Goal: Find contact information: Find contact information

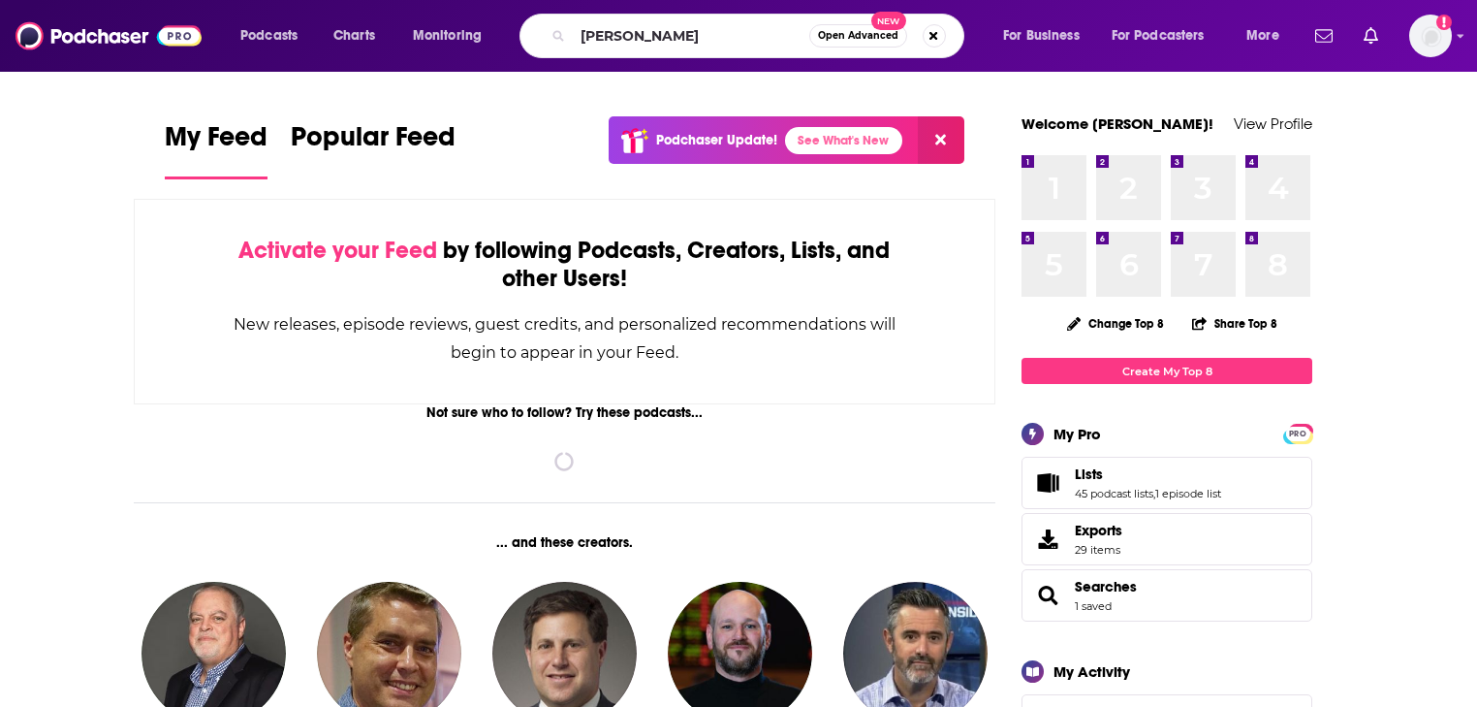
type input "dan savage"
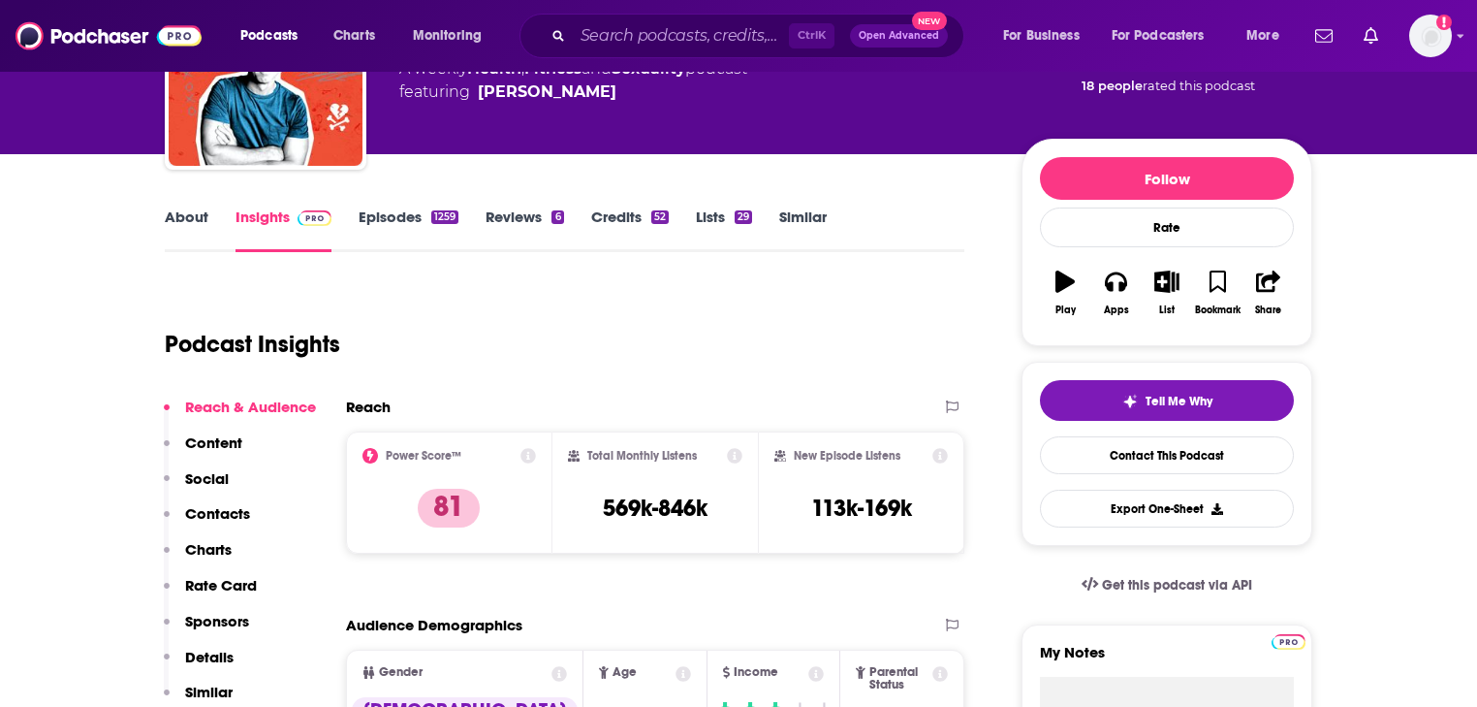
scroll to position [78, 0]
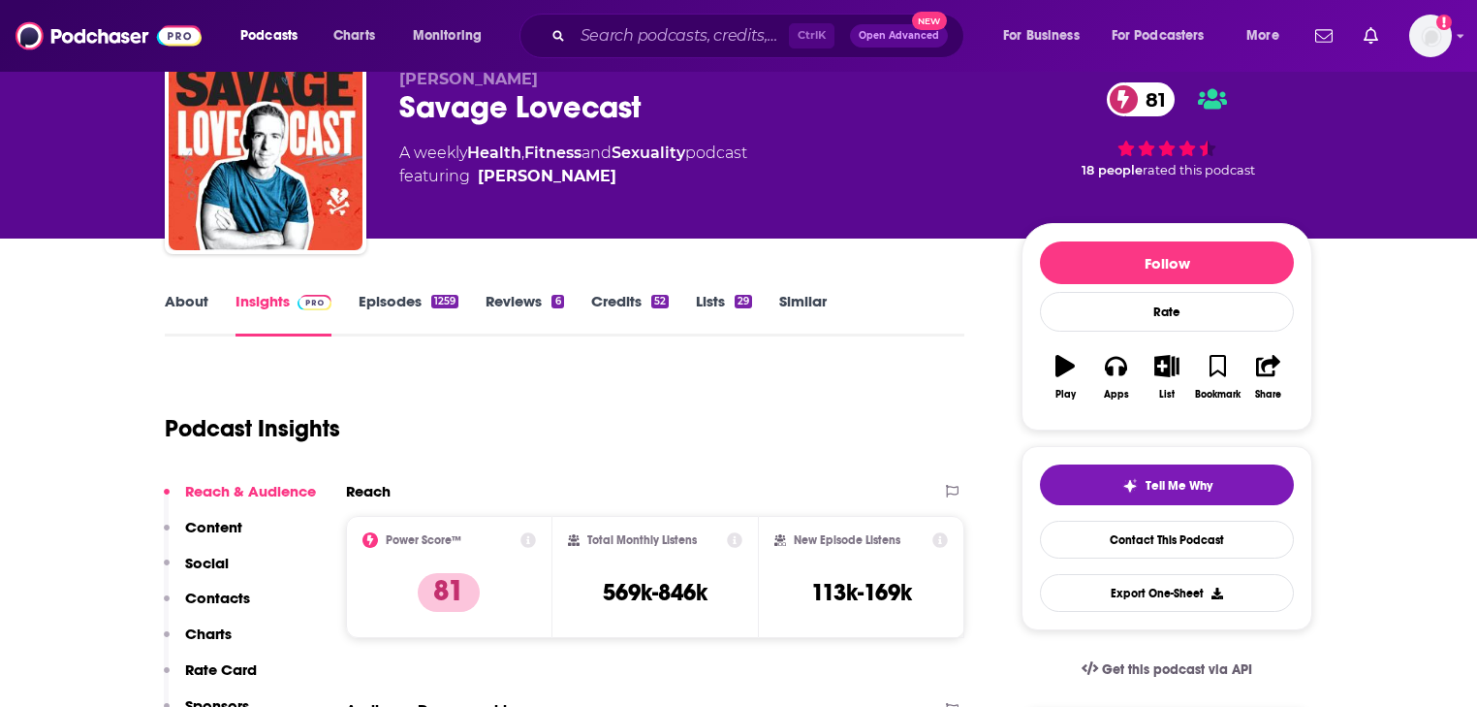
click at [374, 310] on link "Episodes 1259" at bounding box center [409, 314] width 100 height 45
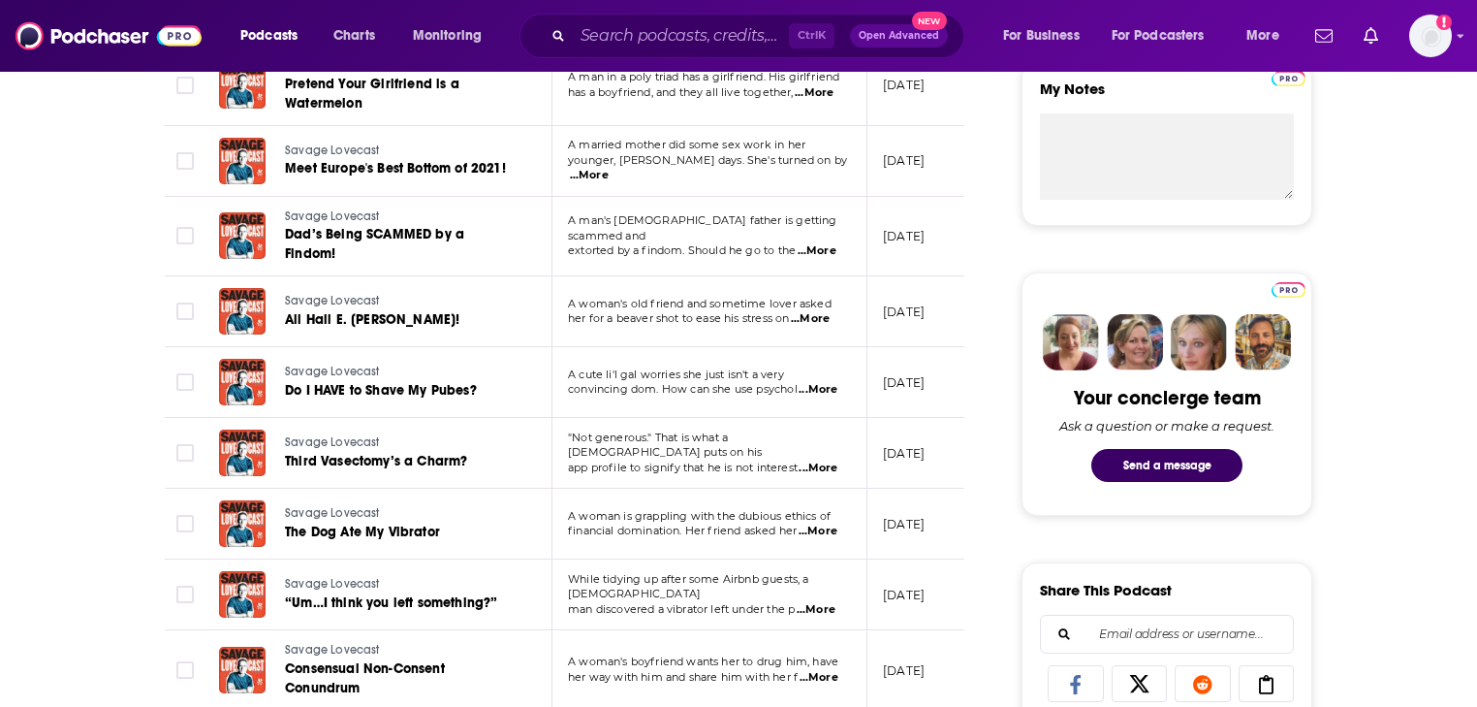
scroll to position [775, 0]
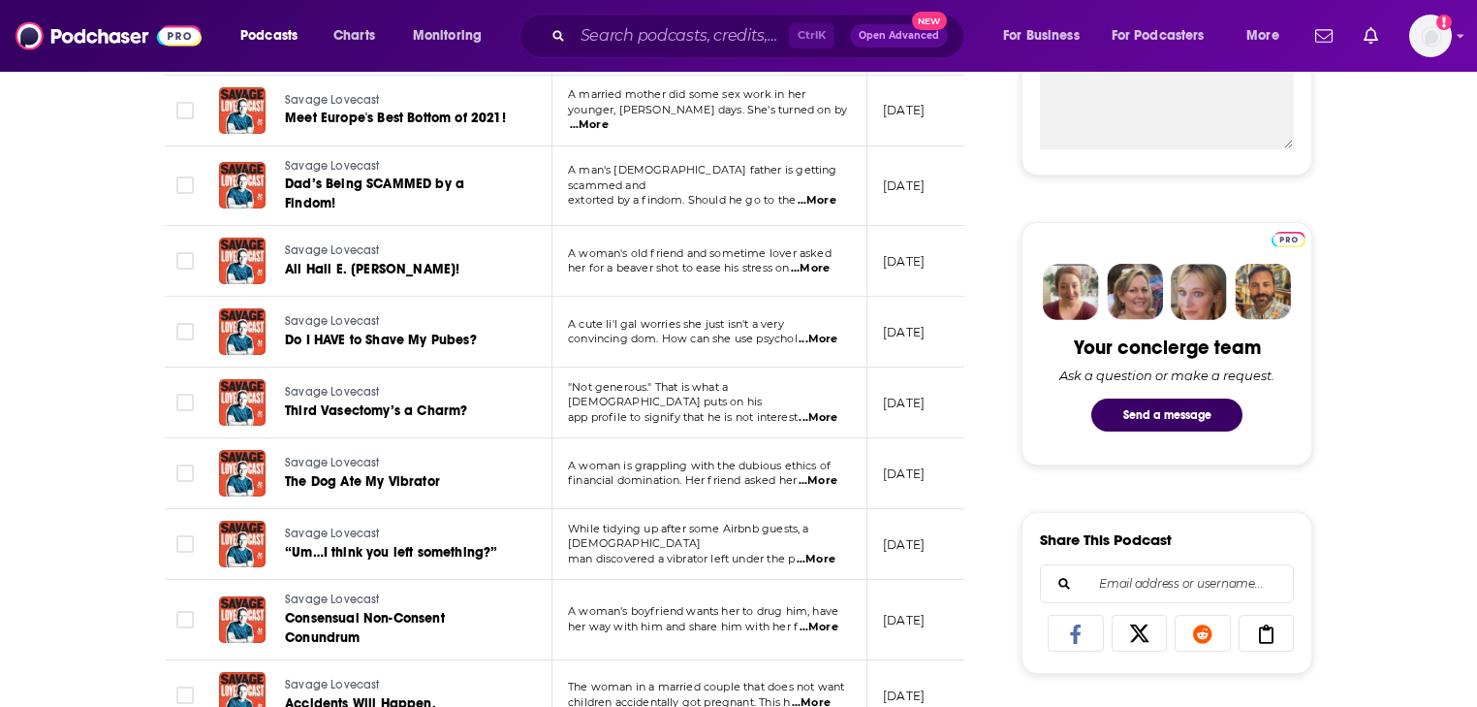
click at [810, 261] on span "...More" at bounding box center [810, 269] width 39 height 16
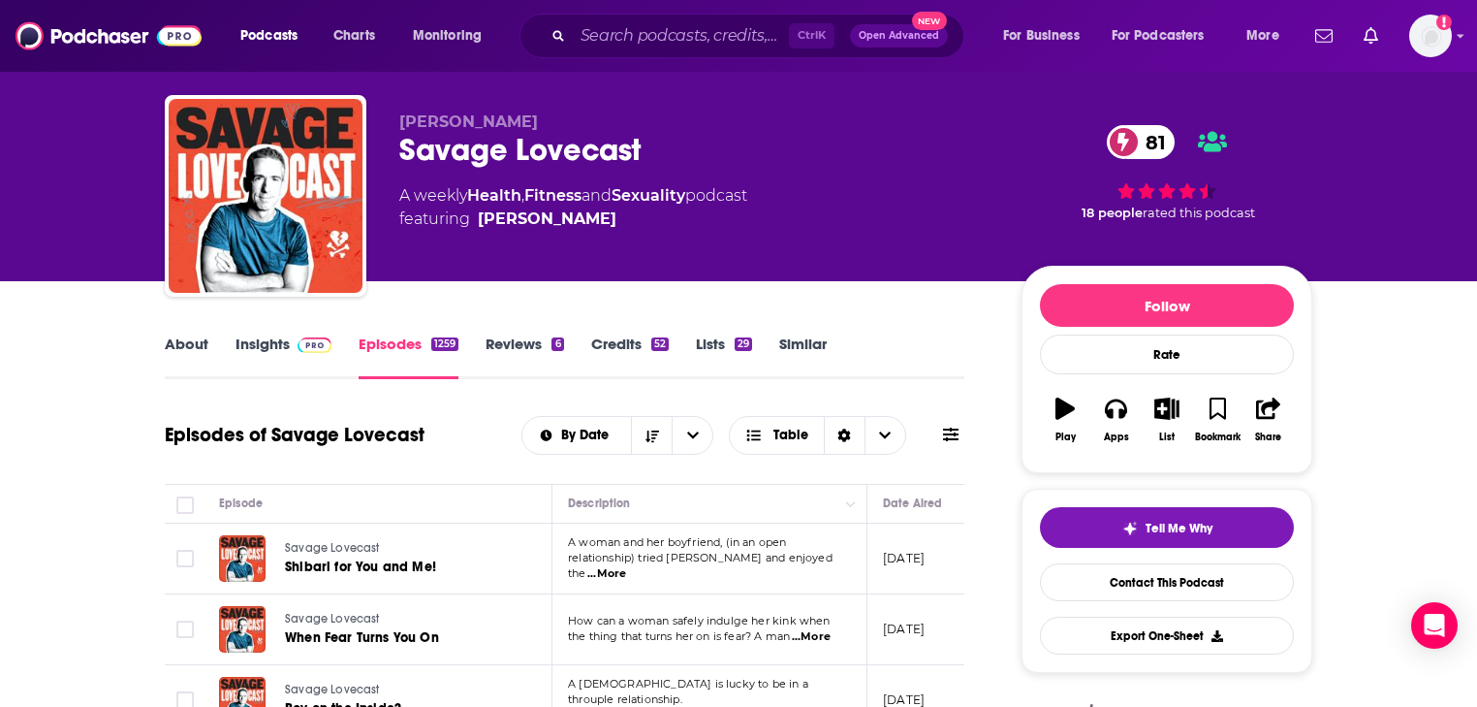
scroll to position [0, 0]
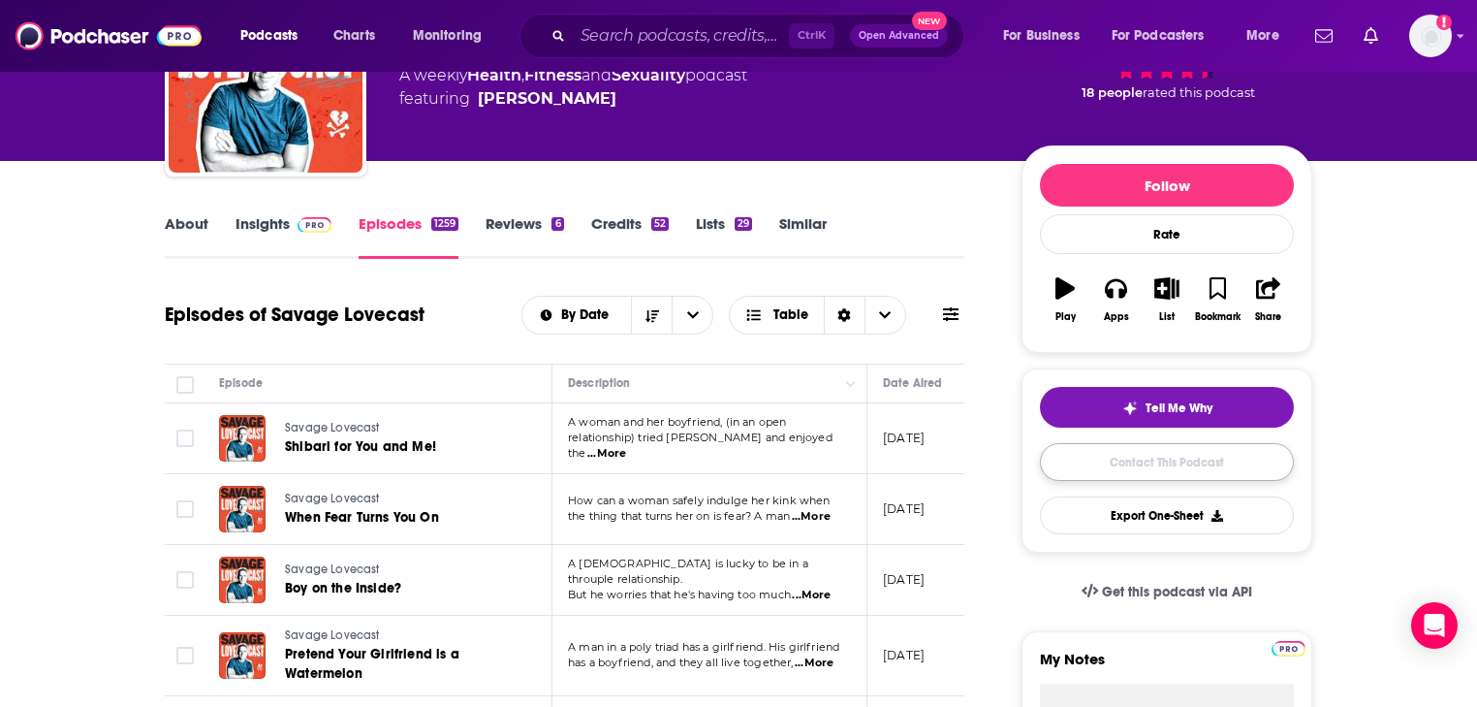
click at [1132, 474] on link "Contact This Podcast" at bounding box center [1167, 462] width 254 height 38
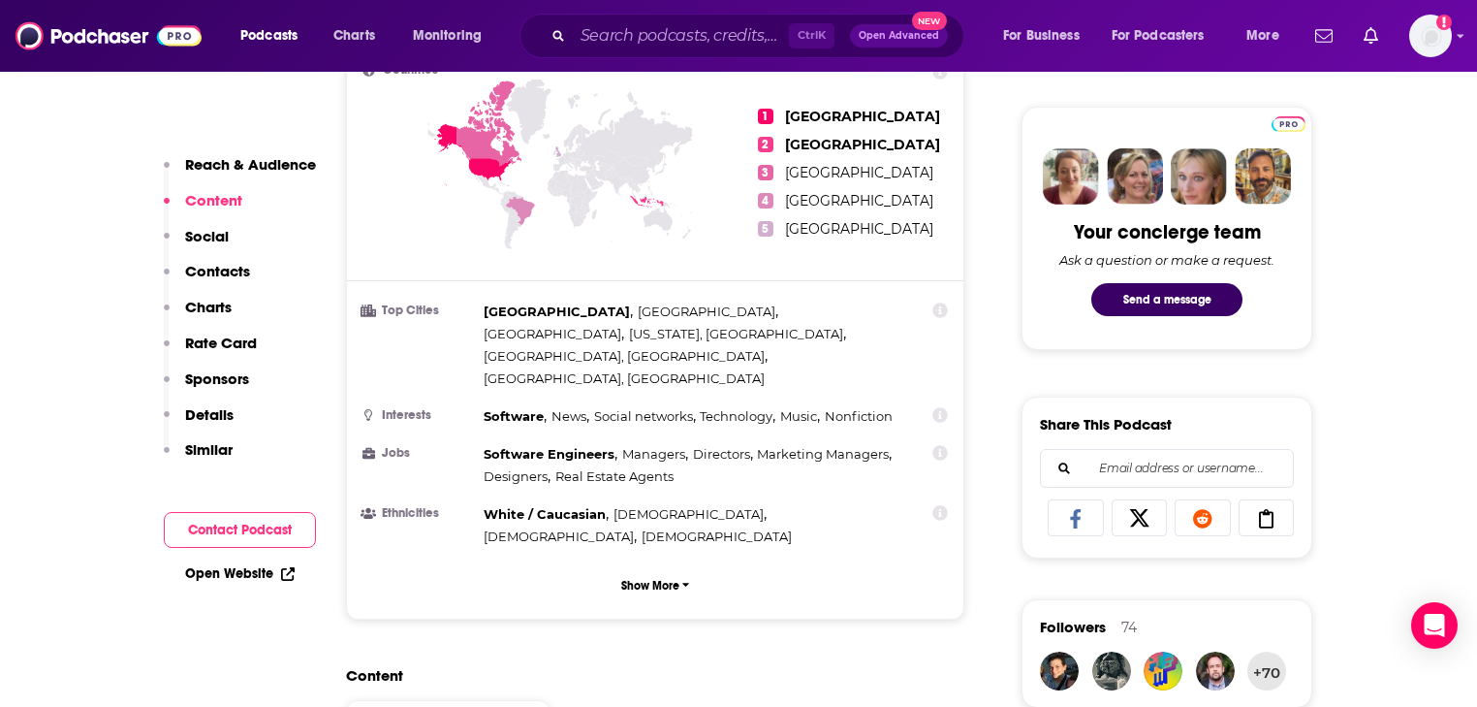
scroll to position [270, 0]
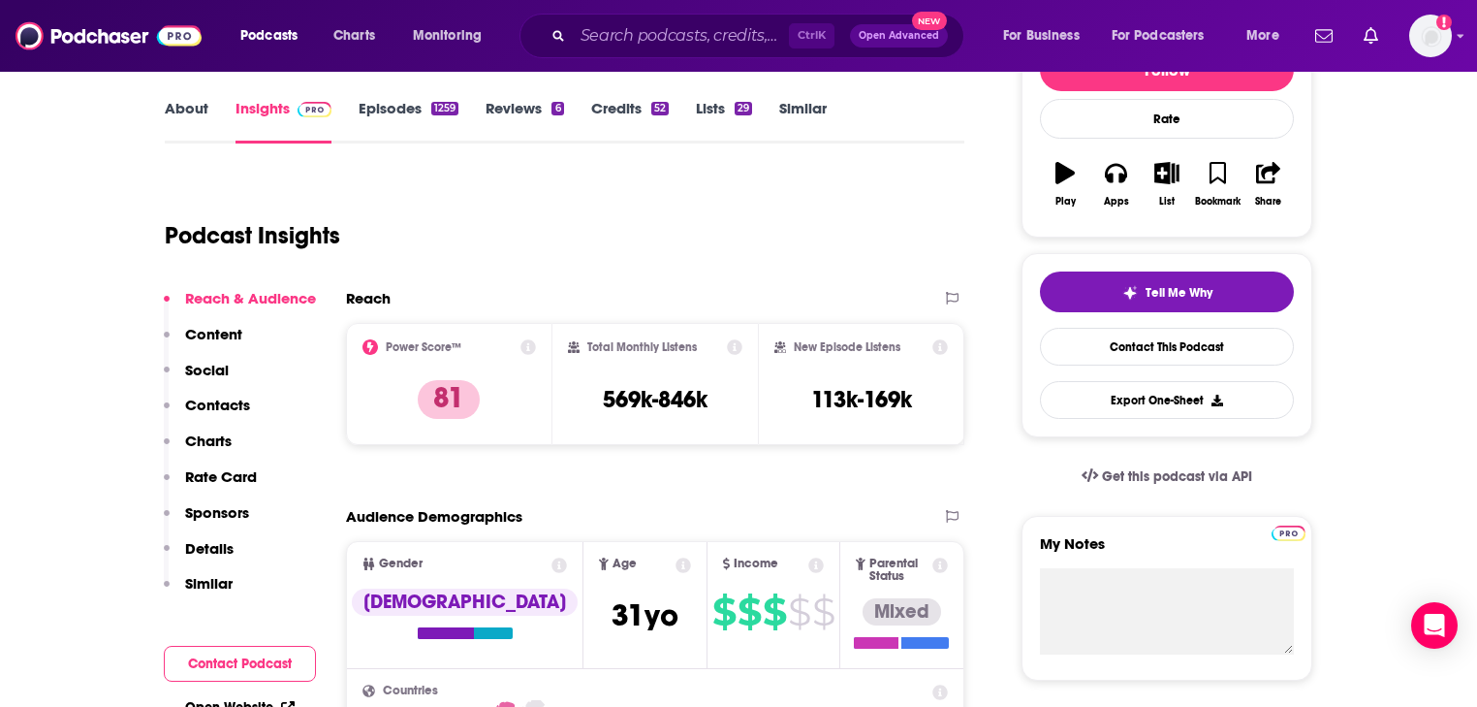
click at [398, 110] on link "Episodes 1259" at bounding box center [409, 121] width 100 height 45
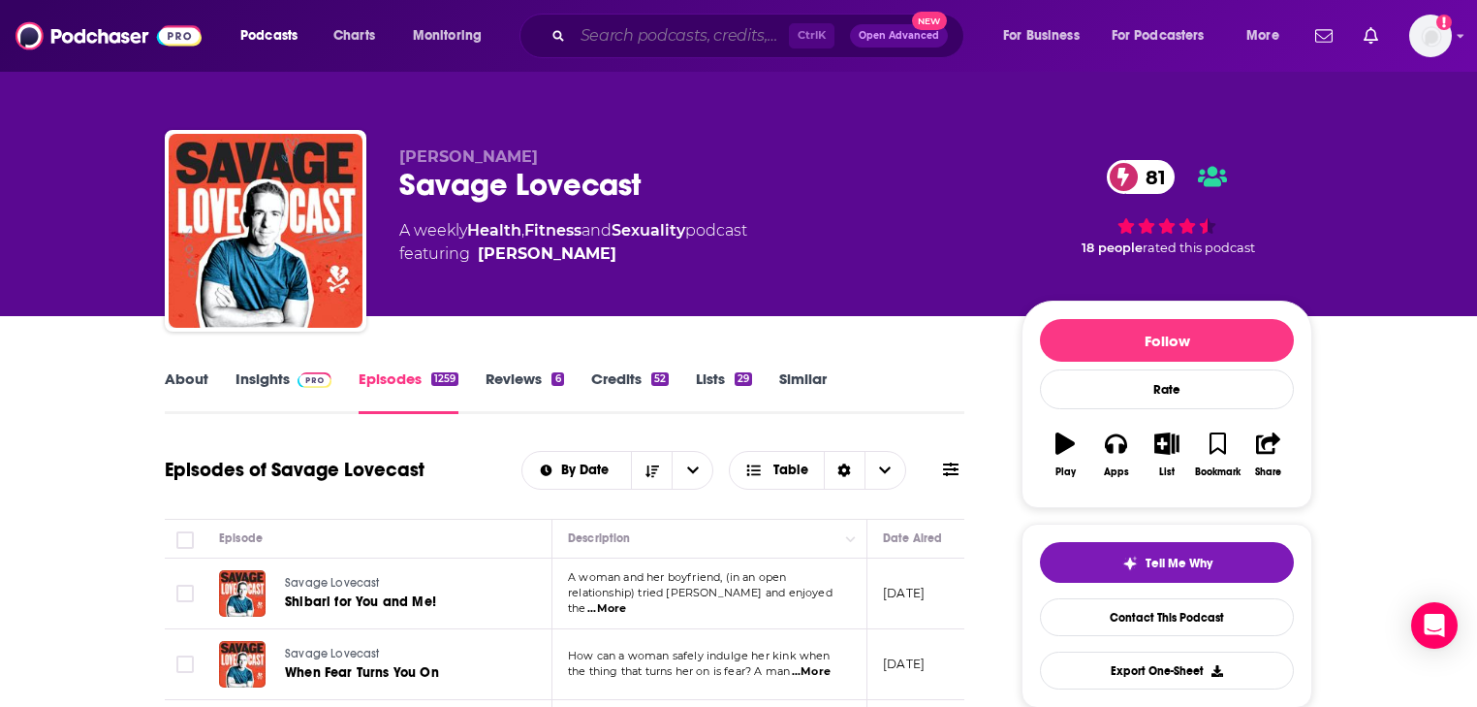
click at [602, 32] on input "Search podcasts, credits, & more..." at bounding box center [681, 35] width 216 height 31
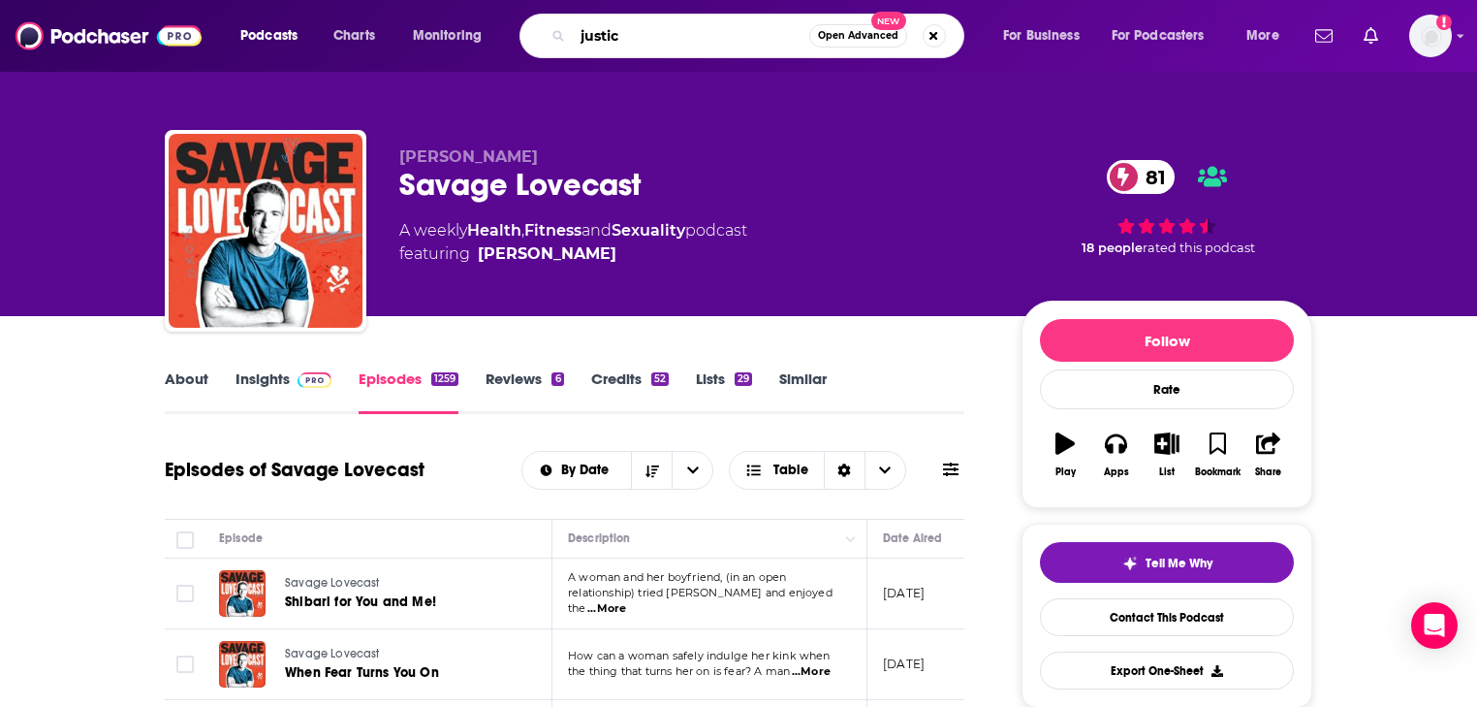
type input "justice"
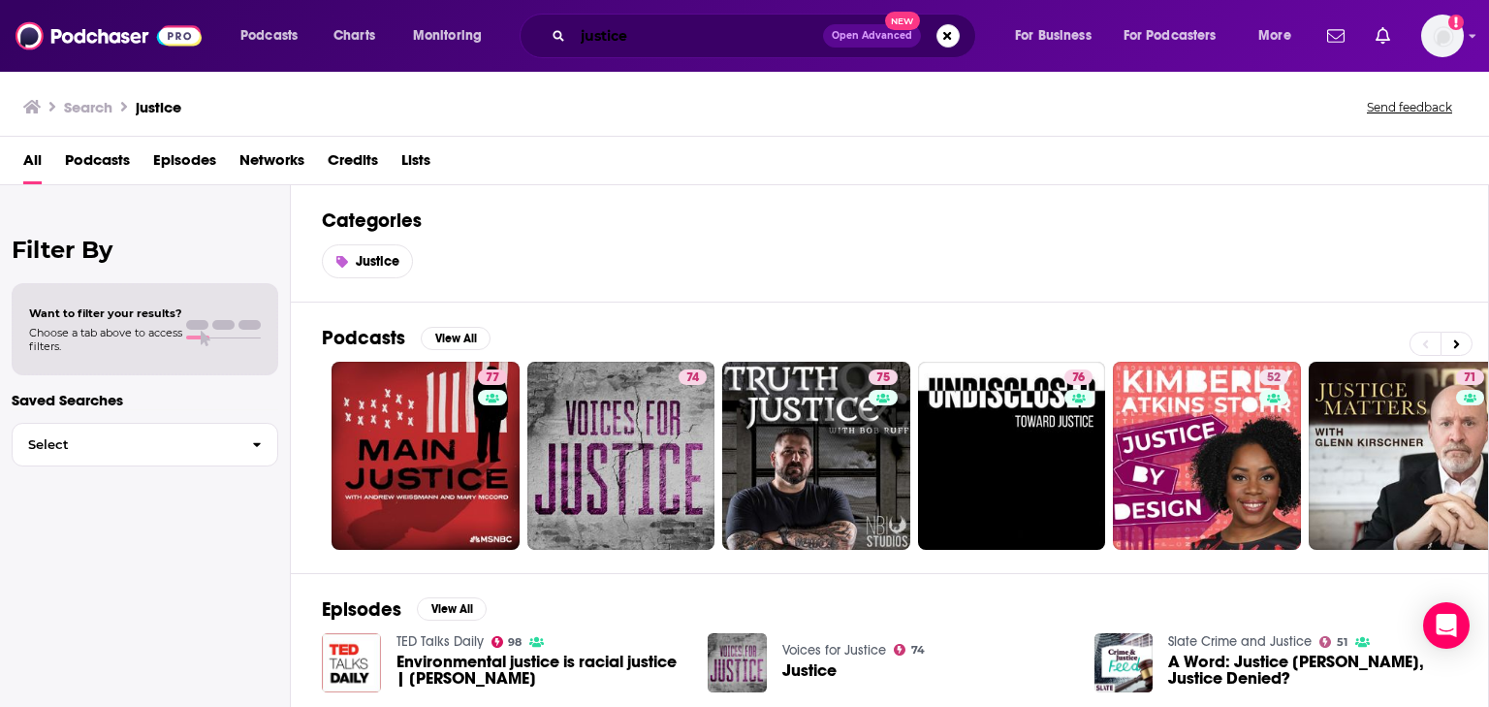
click at [710, 38] on input "justice" at bounding box center [698, 35] width 250 height 31
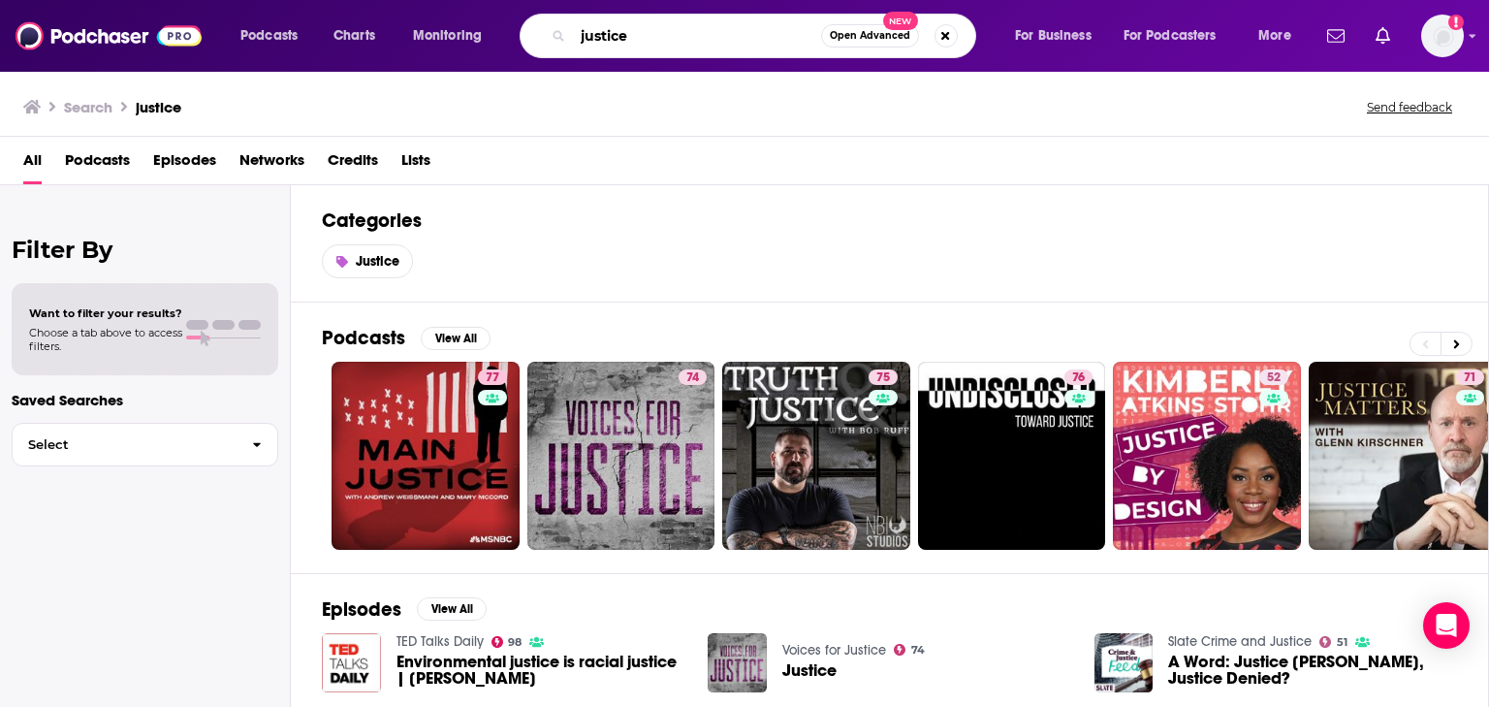
click at [711, 40] on input "justice" at bounding box center [697, 35] width 248 height 31
type input "girls gotta eat"
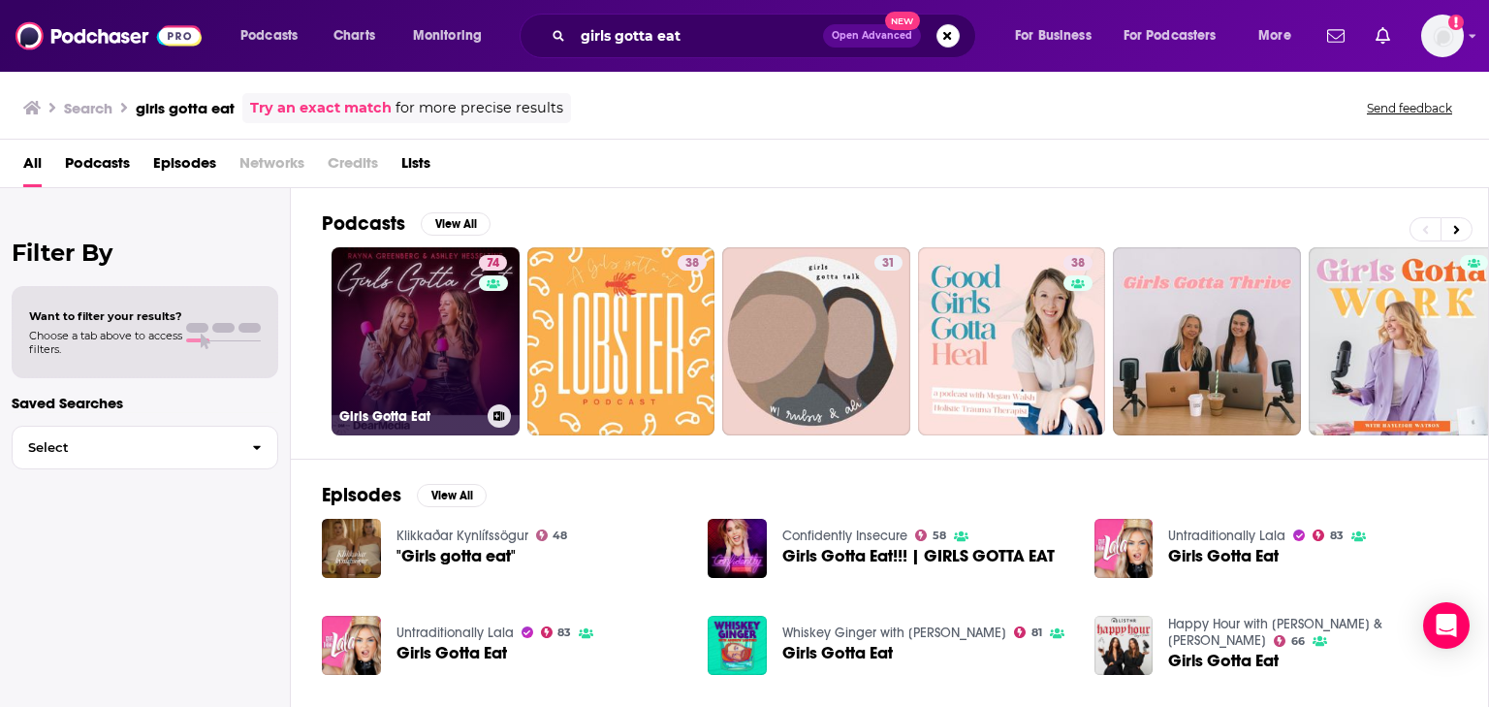
click at [409, 330] on link "74 Girls Gotta Eat" at bounding box center [425, 341] width 188 height 188
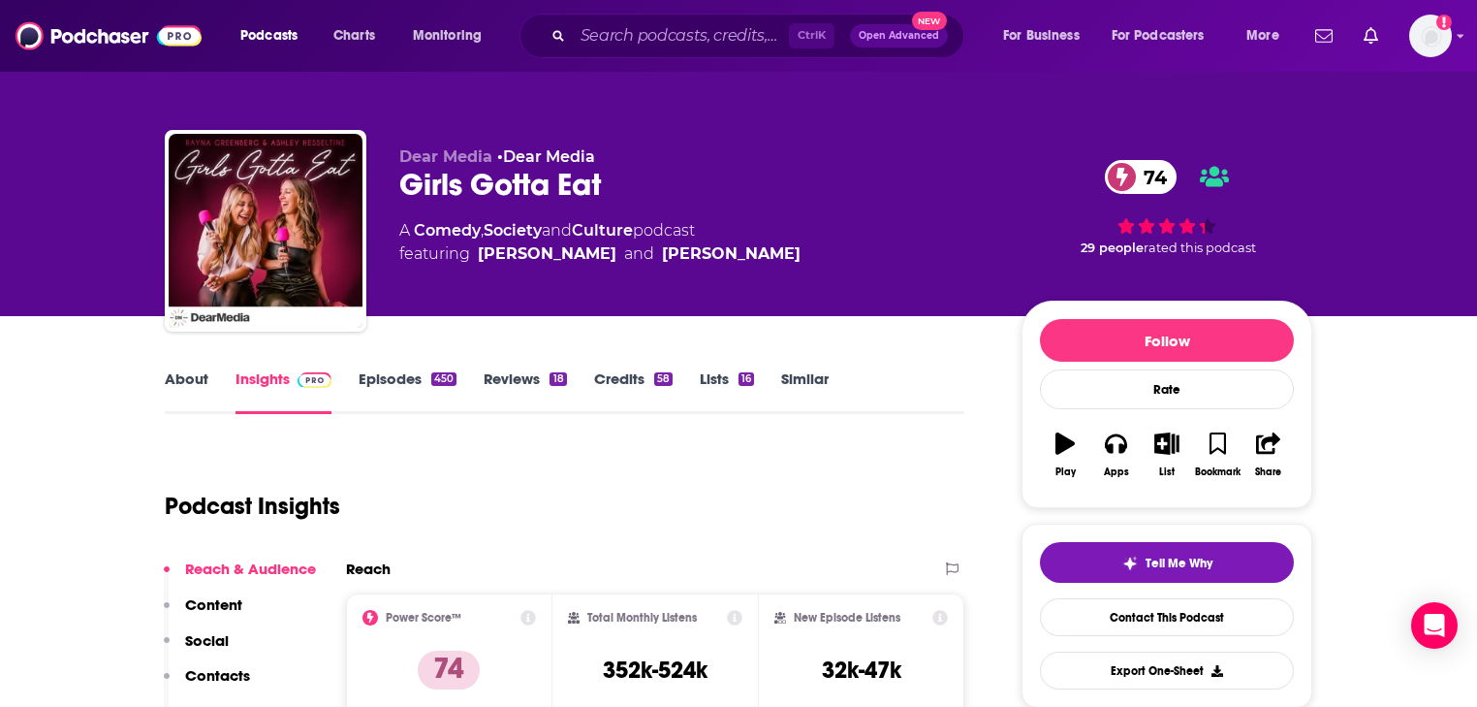
click at [415, 382] on link "Episodes 450" at bounding box center [408, 391] width 98 height 45
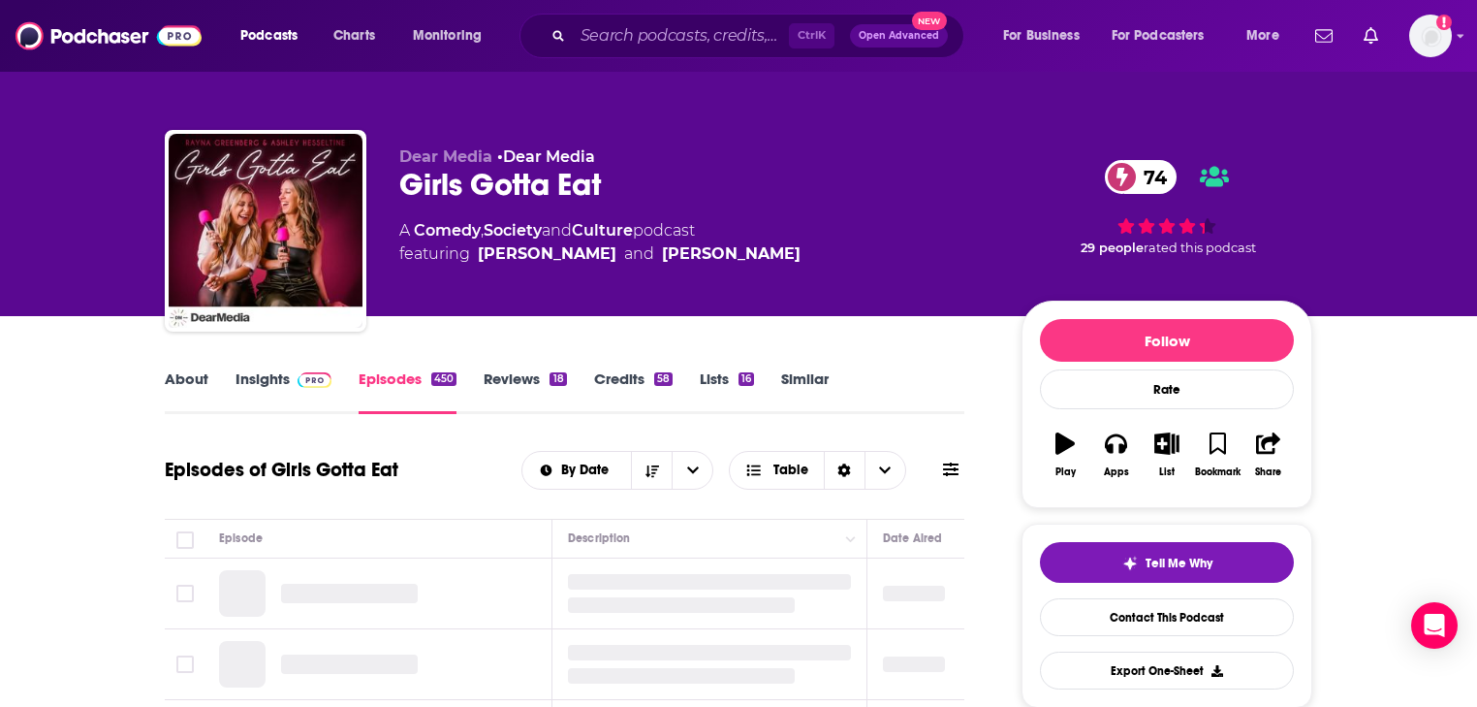
scroll to position [155, 0]
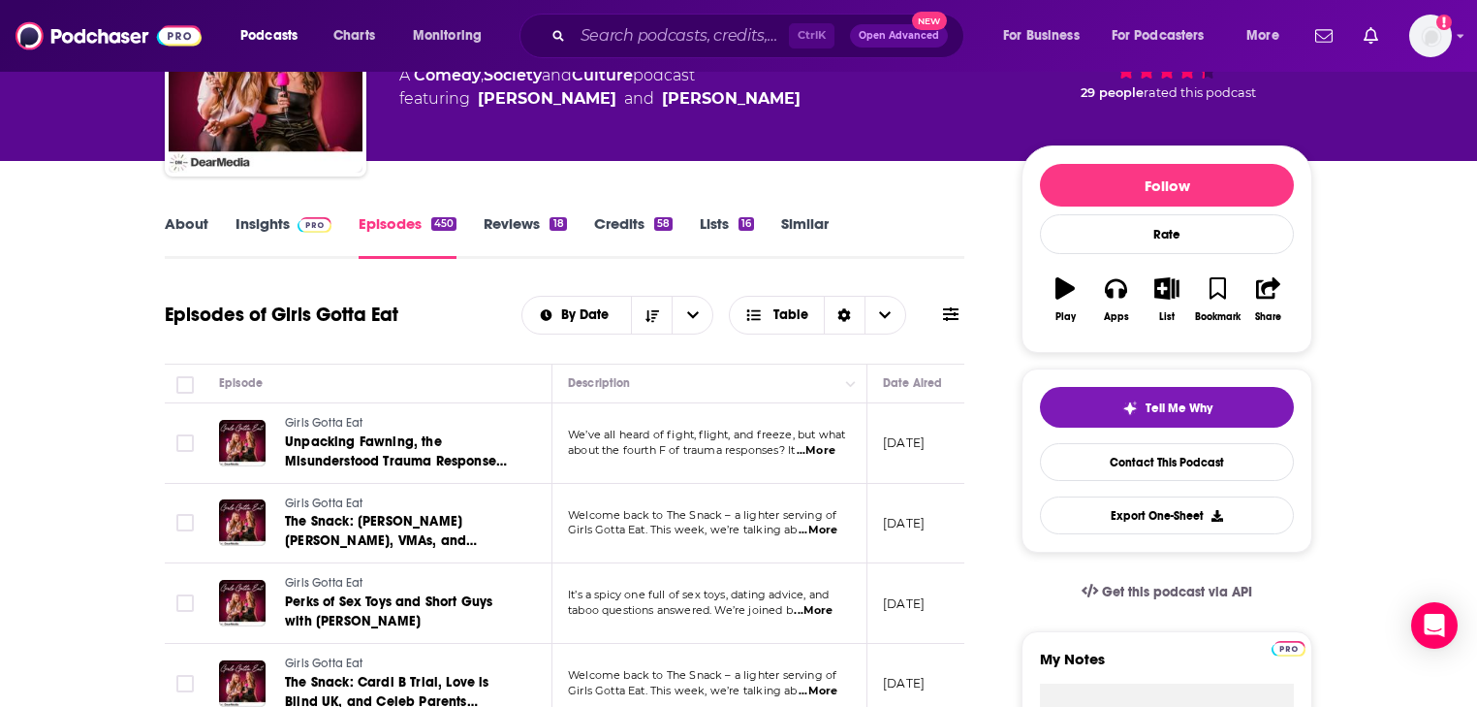
click at [827, 448] on span "...More" at bounding box center [816, 451] width 39 height 16
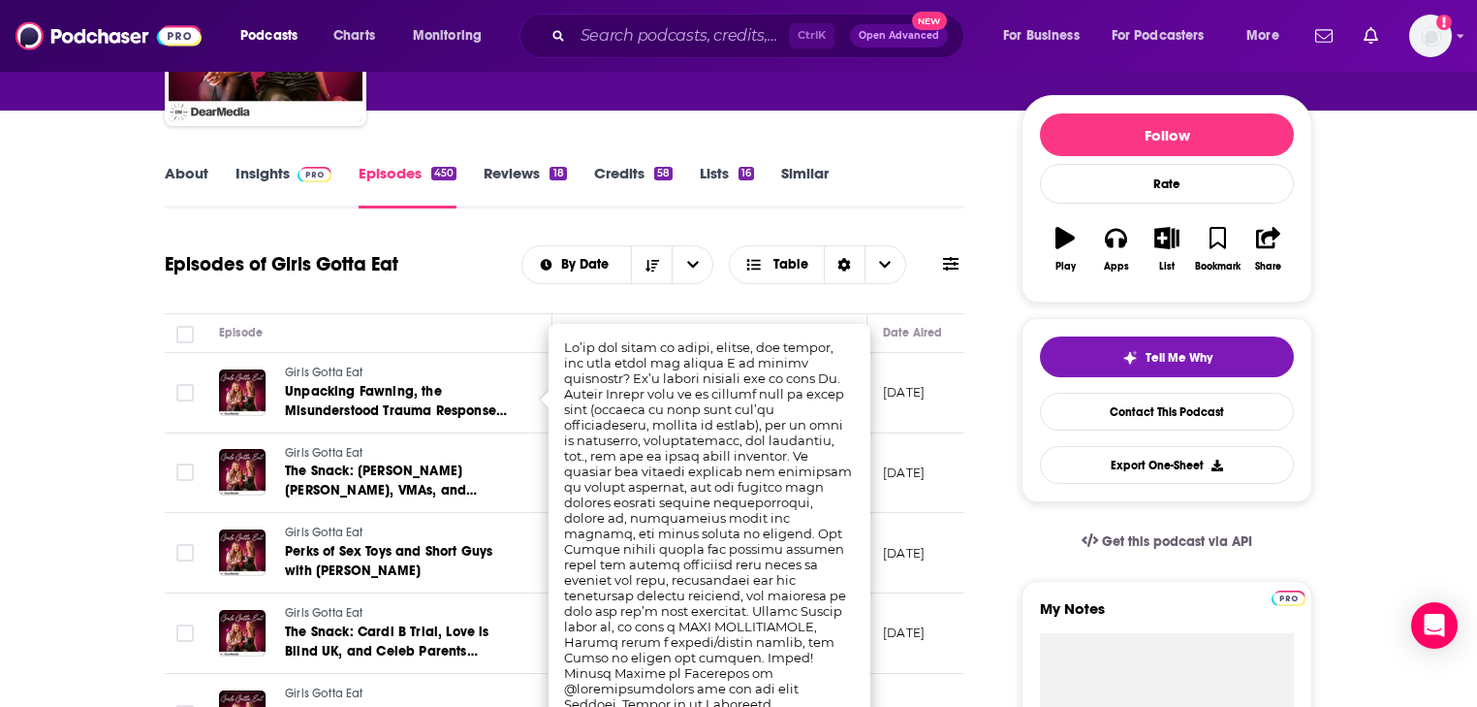
scroll to position [233, 0]
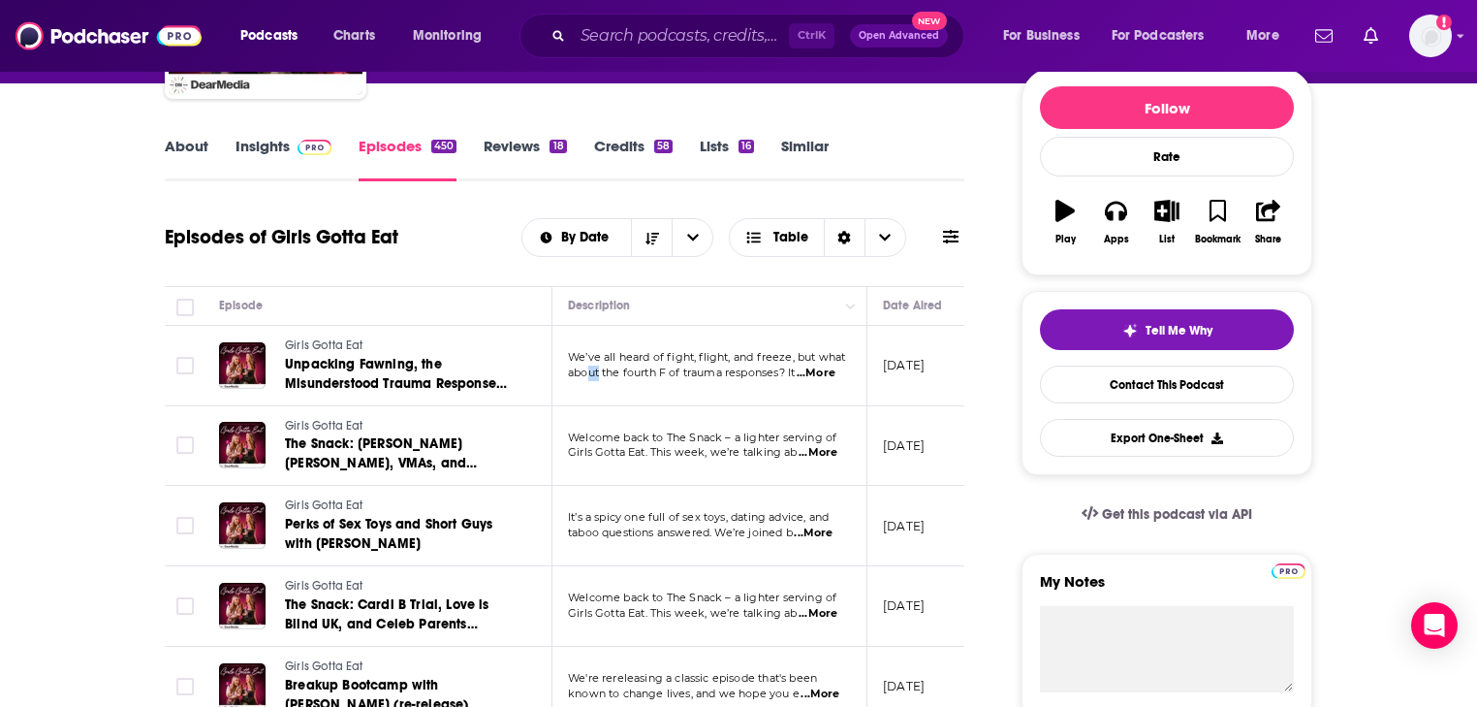
drag, startPoint x: 585, startPoint y: 365, endPoint x: 601, endPoint y: 366, distance: 15.5
drag, startPoint x: 689, startPoint y: 357, endPoint x: 706, endPoint y: 357, distance: 16.5
click at [690, 357] on span "We’ve all heard of fight, flight, and freeze, but what" at bounding box center [706, 357] width 277 height 14
click at [815, 368] on span "...More" at bounding box center [816, 373] width 39 height 16
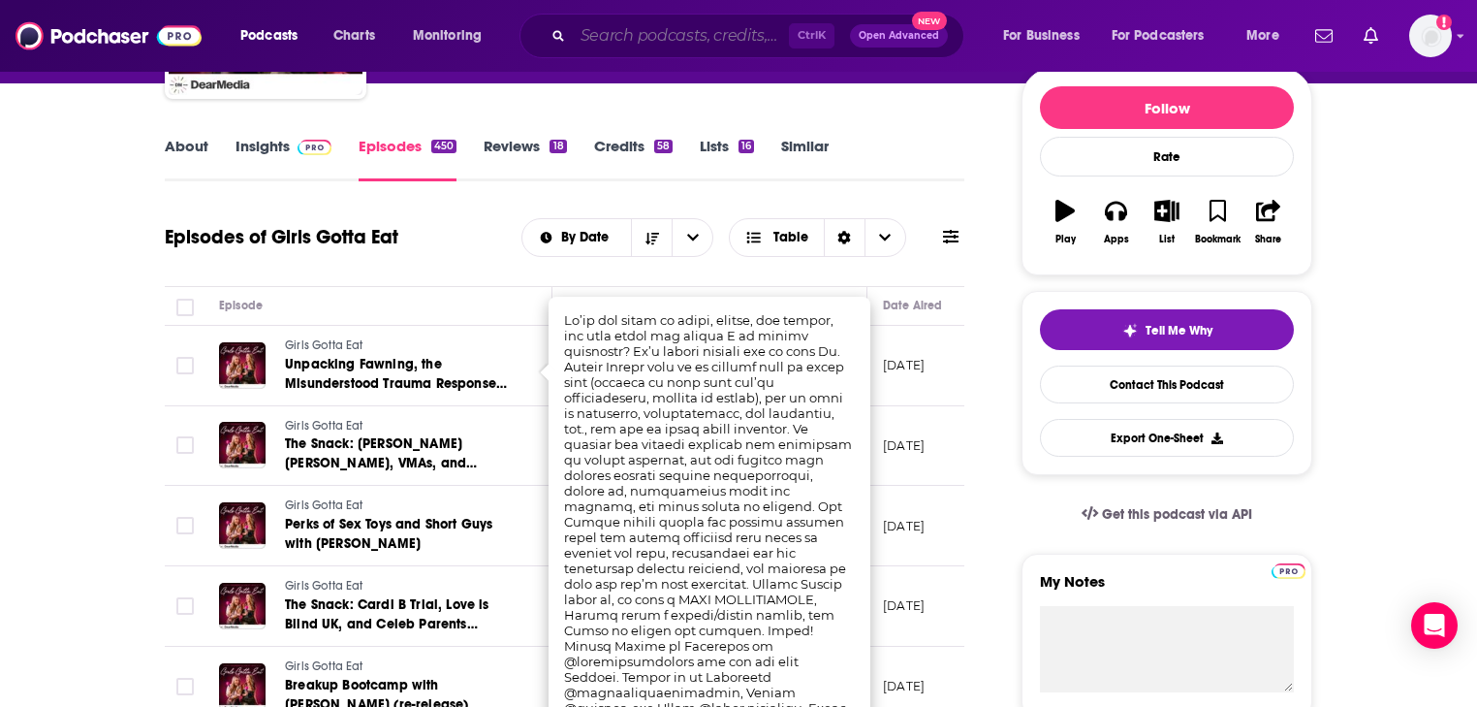
click at [615, 43] on input "Search podcasts, credits, & more..." at bounding box center [681, 35] width 216 height 31
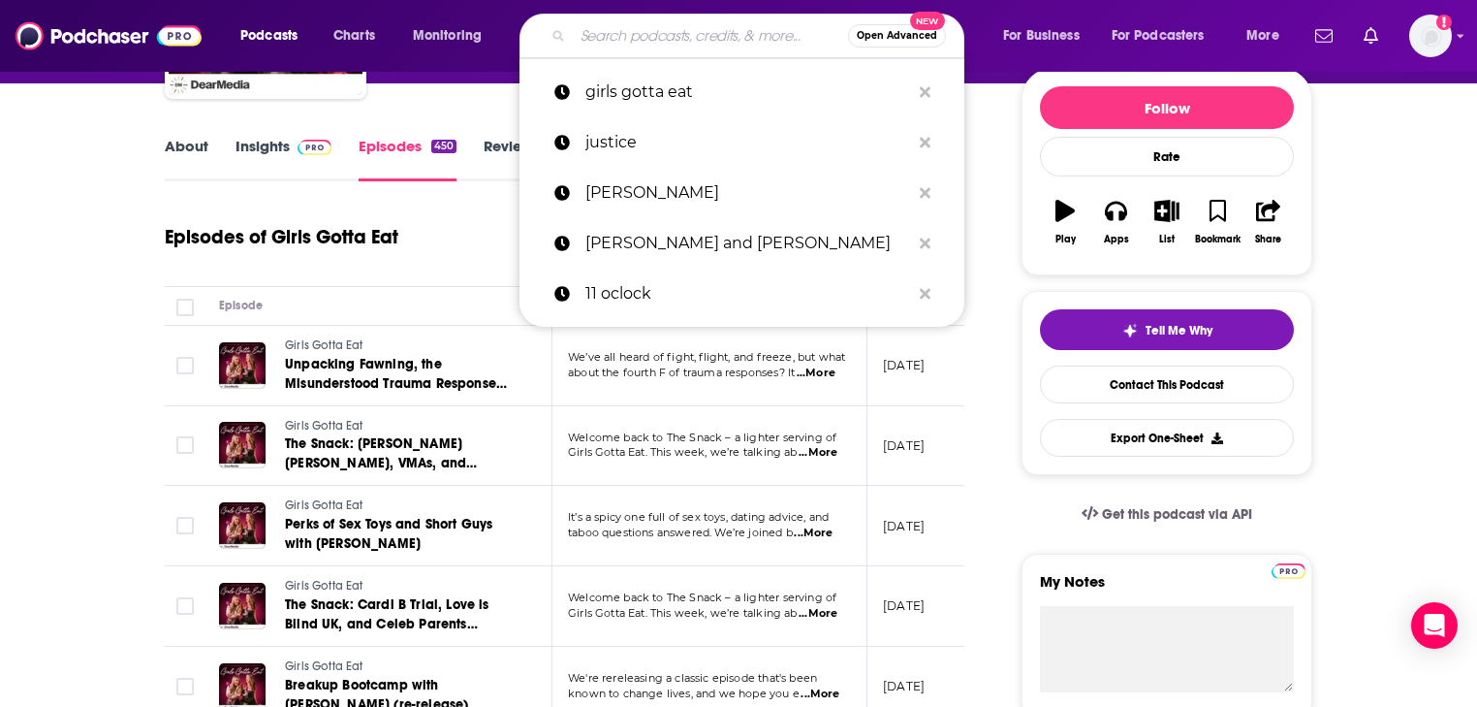
click at [527, 365] on td "Girls Gotta Eat Unpacking Fawning, the Misunderstood Trauma Response with Dr. I…" at bounding box center [378, 366] width 349 height 80
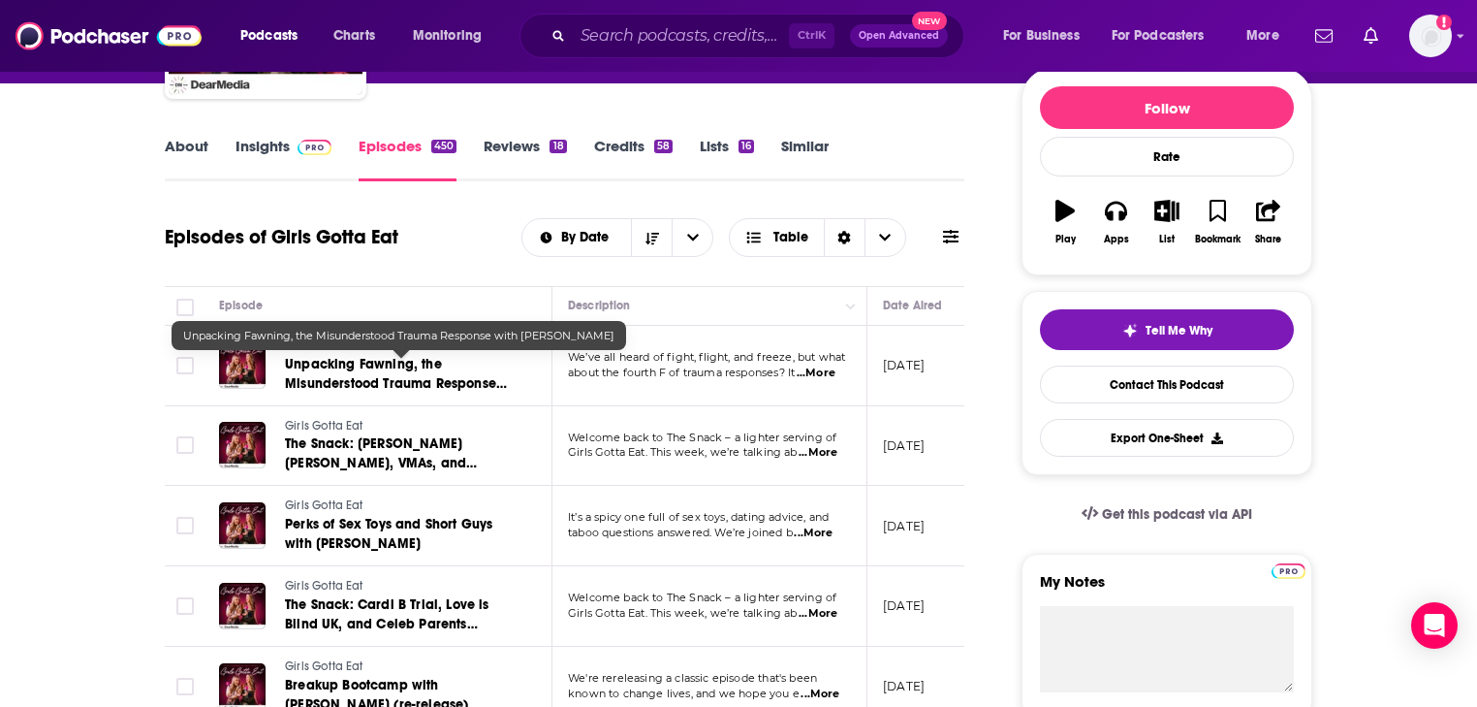
click at [441, 372] on link "Unpacking Fawning, the Misunderstood Trauma Response with Dr. Ingrid Clayton" at bounding box center [401, 374] width 233 height 39
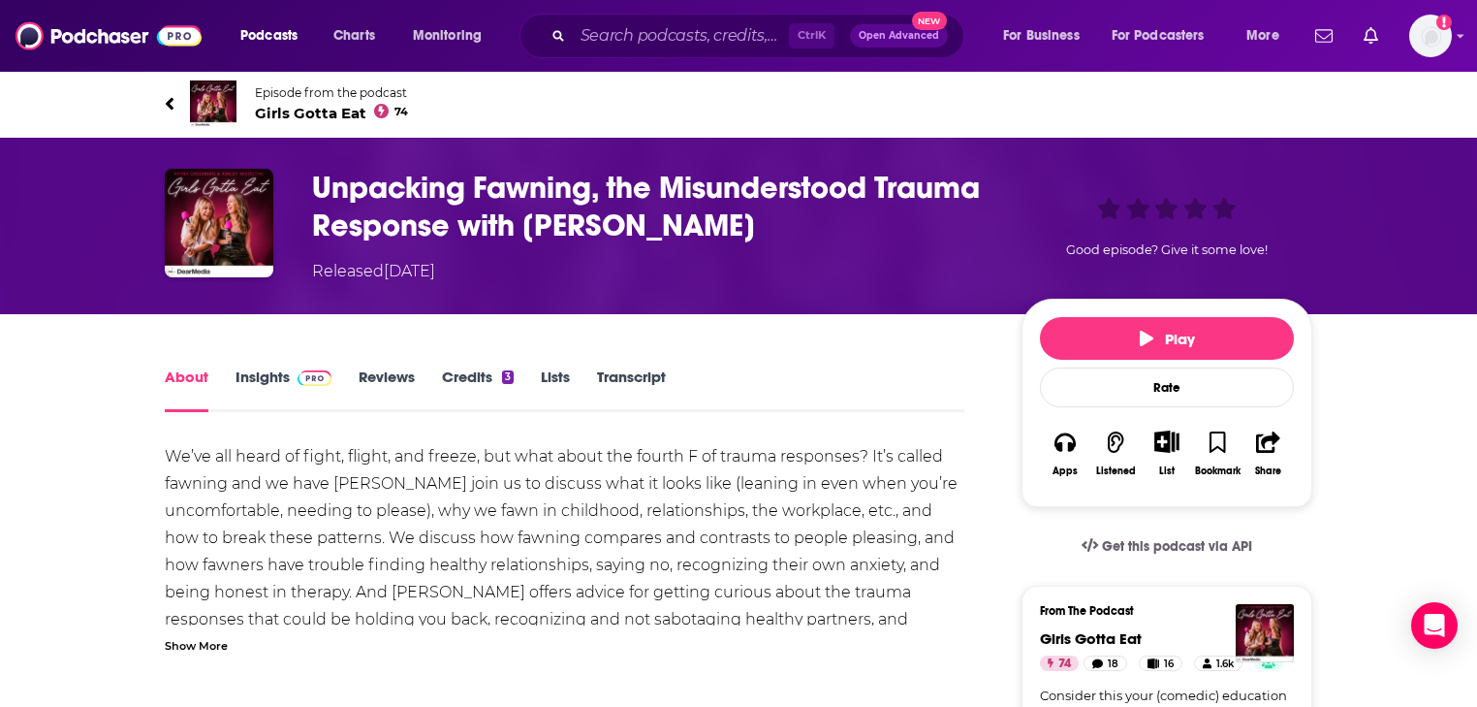
click at [467, 375] on link "Credits 3" at bounding box center [478, 389] width 72 height 45
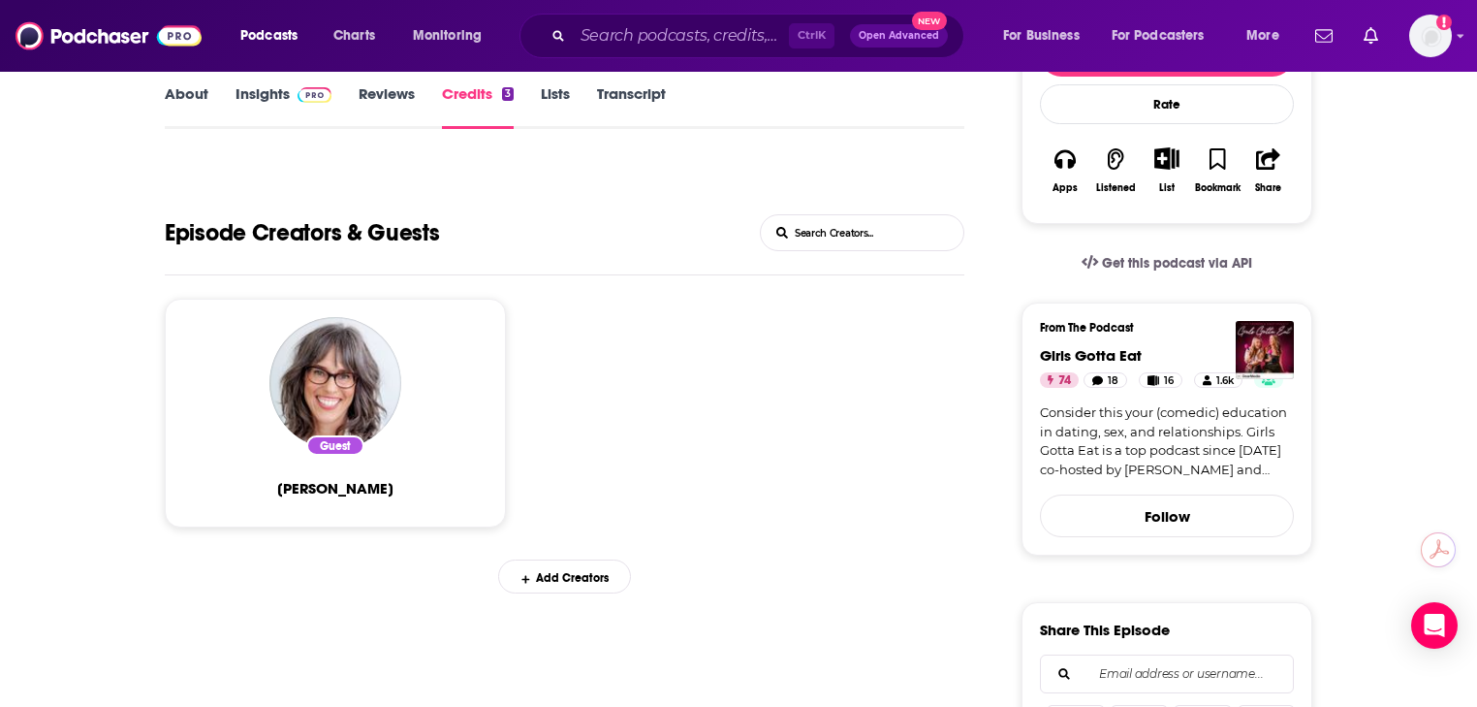
scroll to position [310, 0]
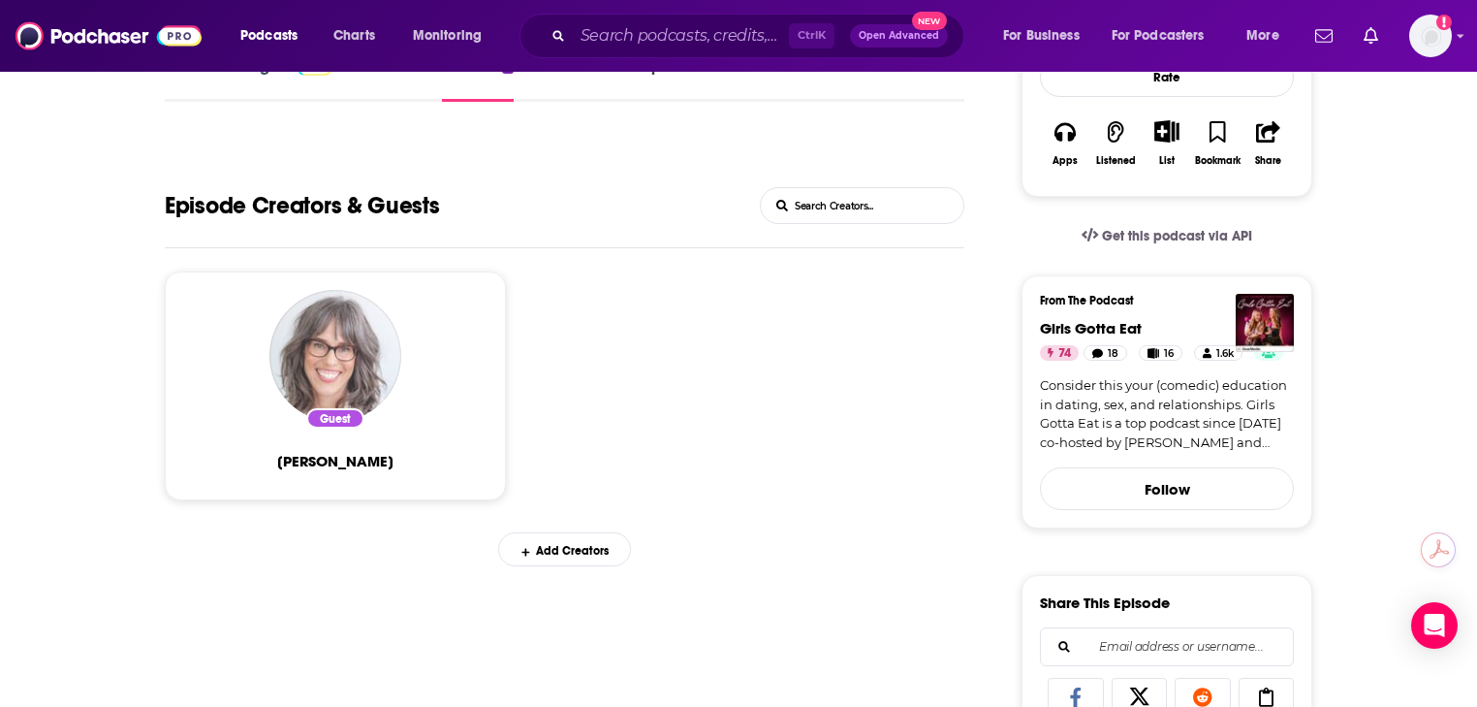
click at [330, 385] on img "Dr. Ingrid Clayton" at bounding box center [335, 356] width 132 height 132
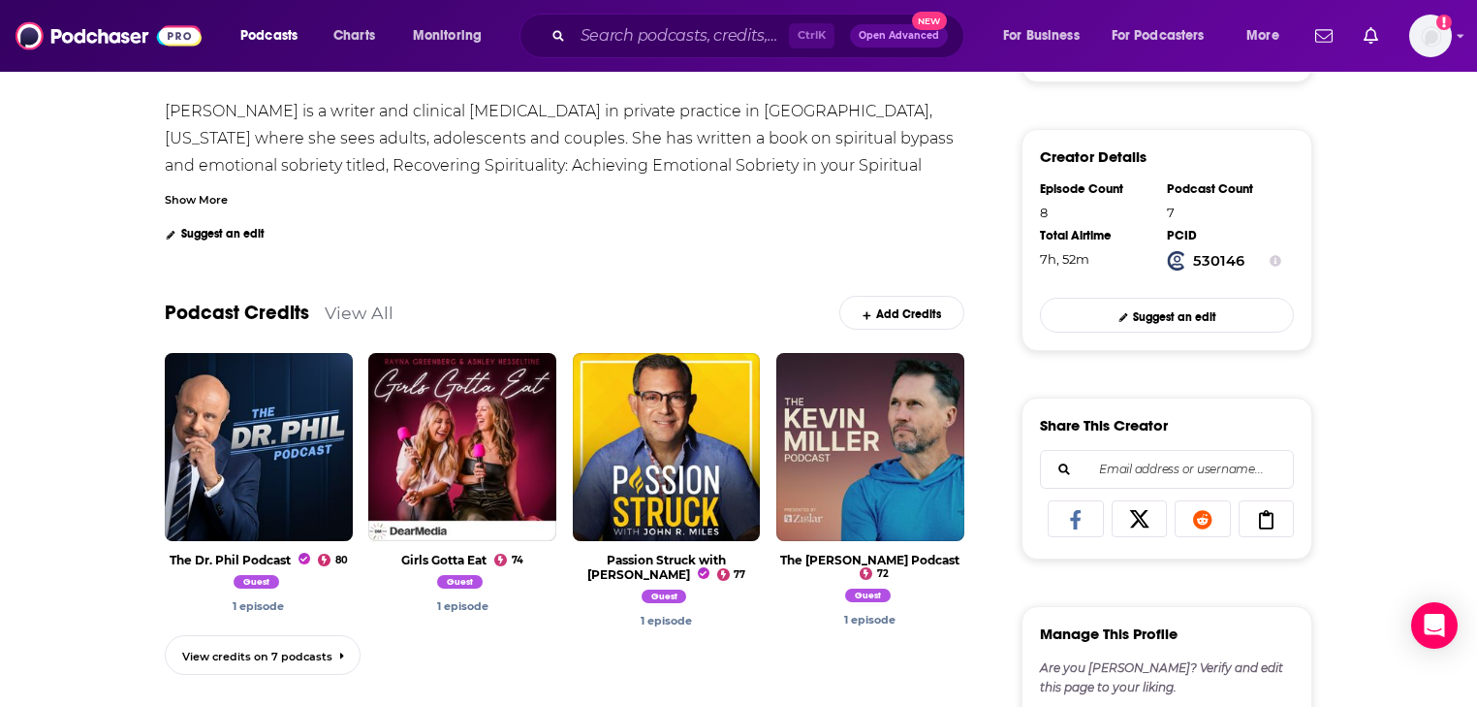
scroll to position [698, 0]
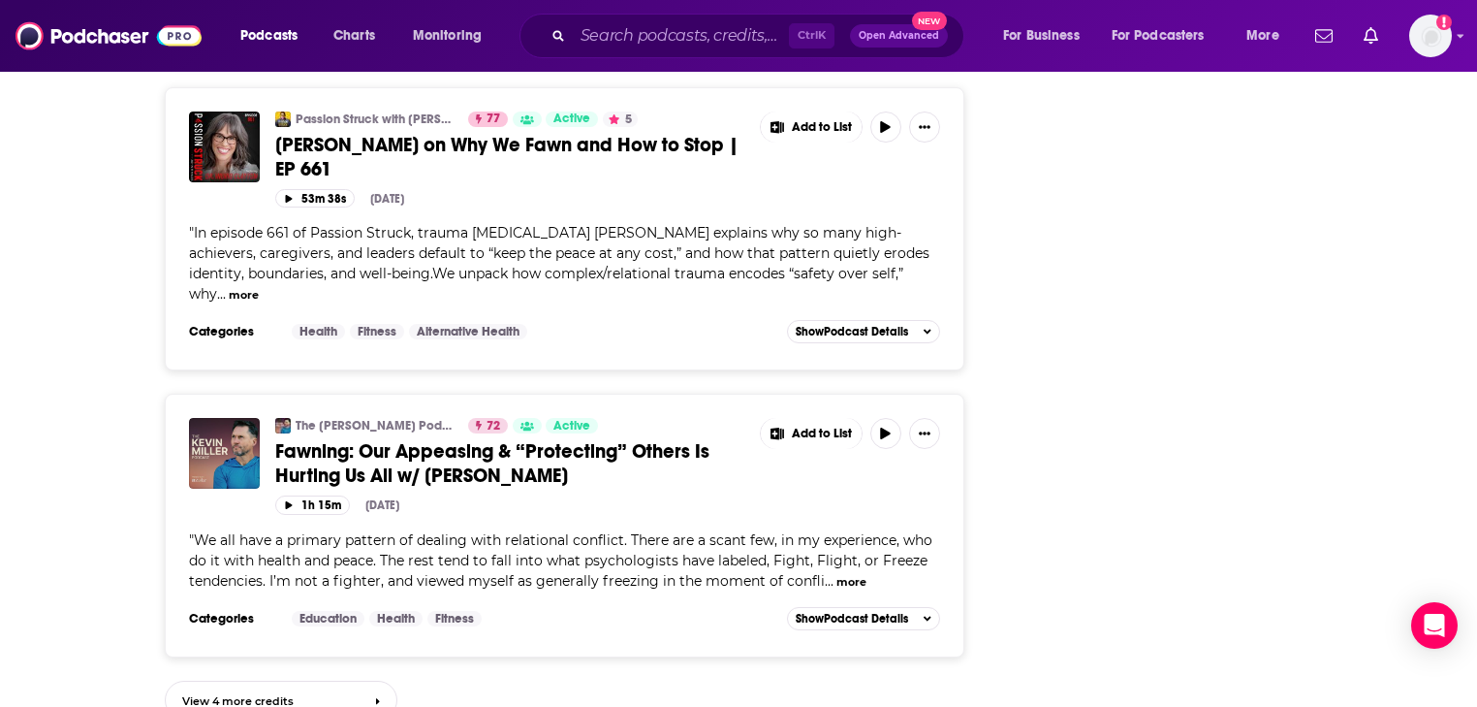
scroll to position [1749, 0]
click at [350, 679] on link "View 4 more credits" at bounding box center [281, 699] width 233 height 40
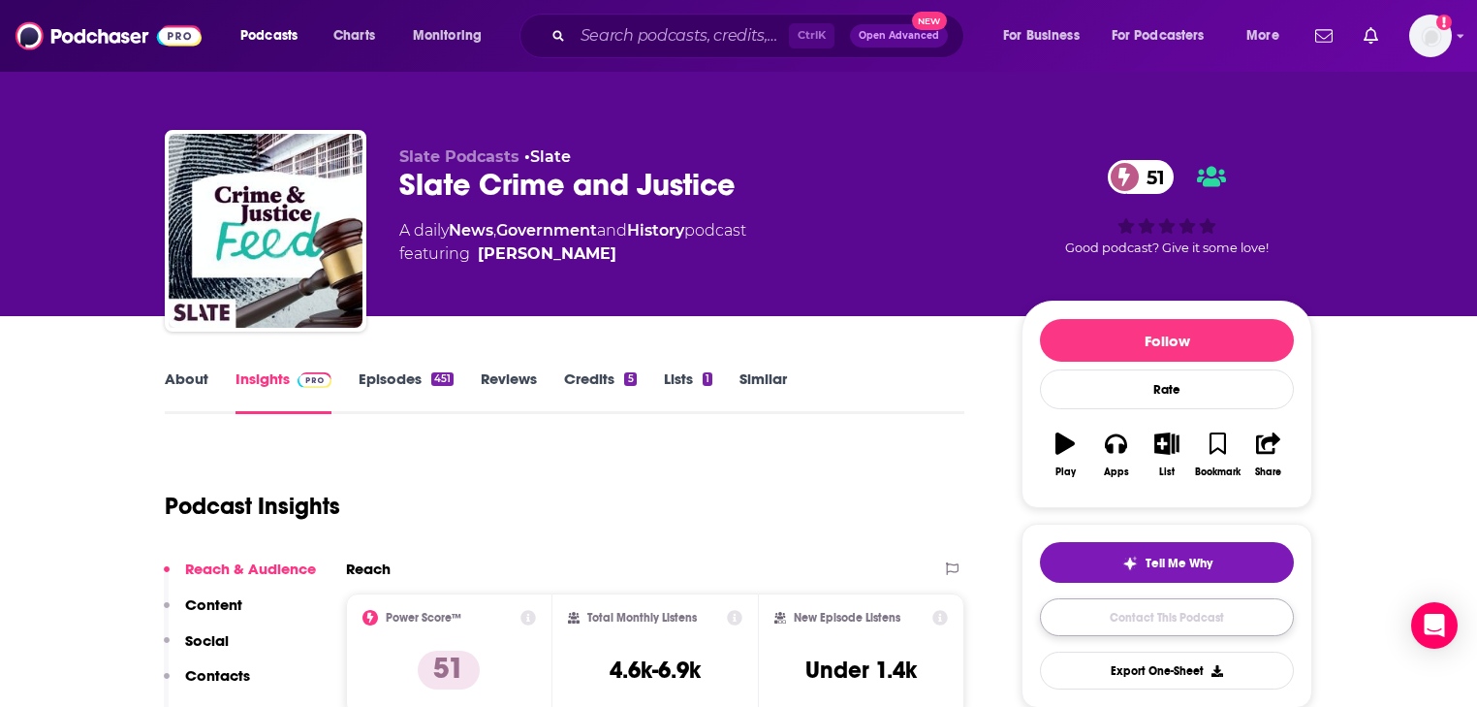
click at [1113, 613] on link "Contact This Podcast" at bounding box center [1167, 617] width 254 height 38
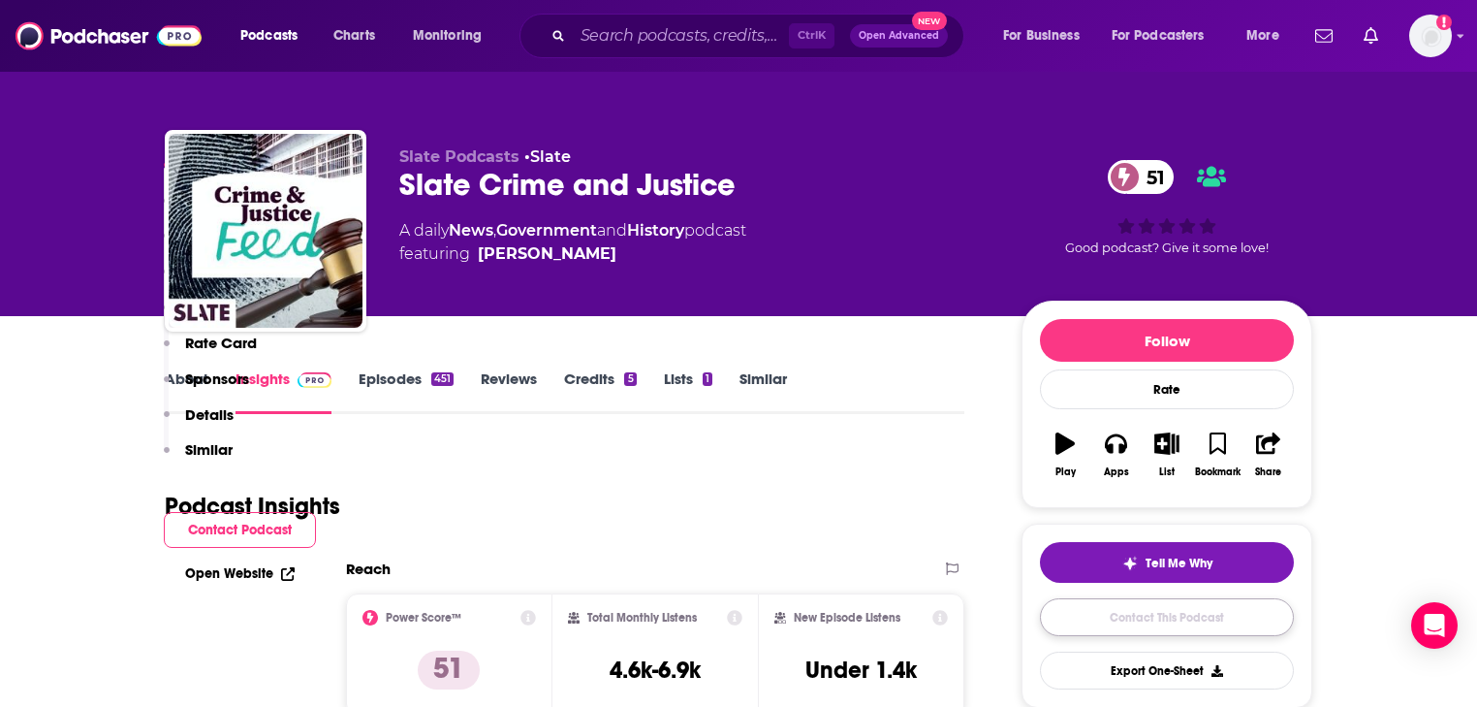
scroll to position [1822, 0]
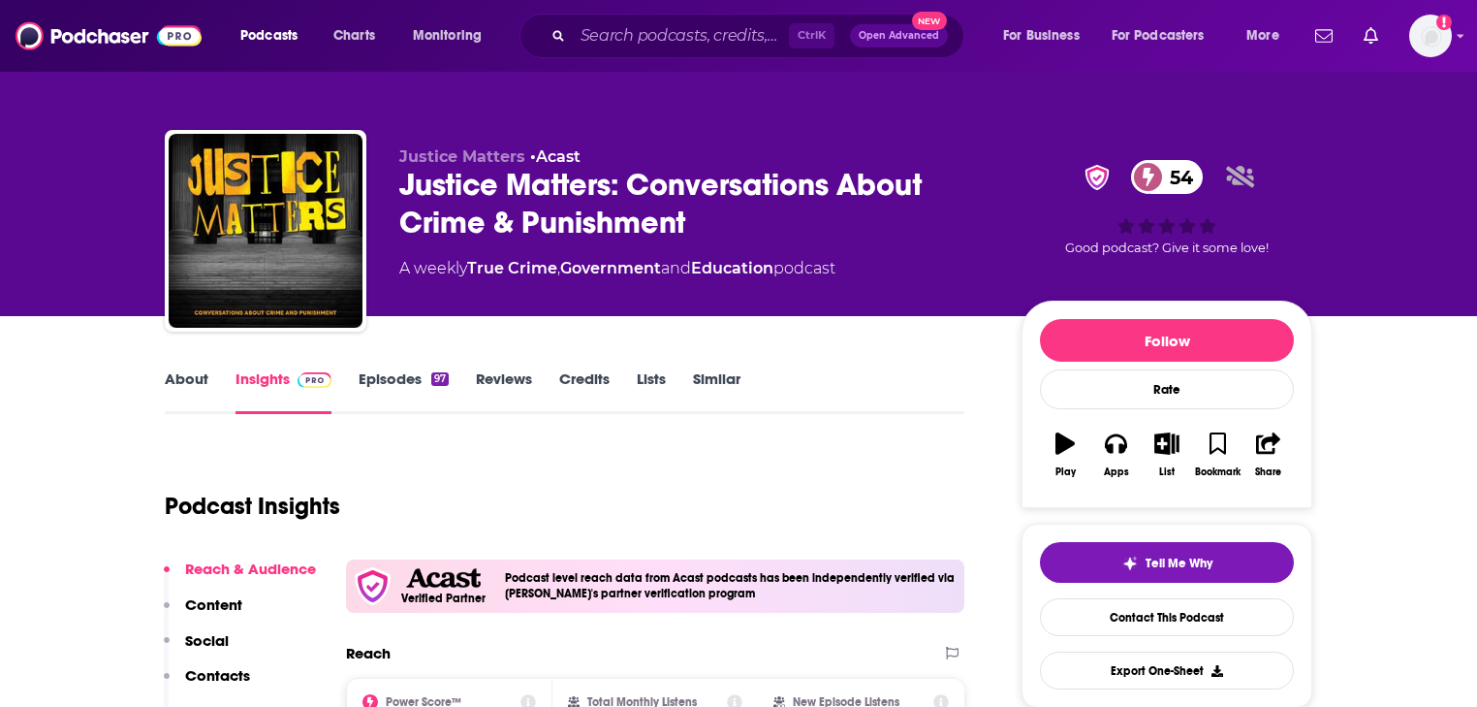
click at [204, 380] on link "About" at bounding box center [187, 391] width 44 height 45
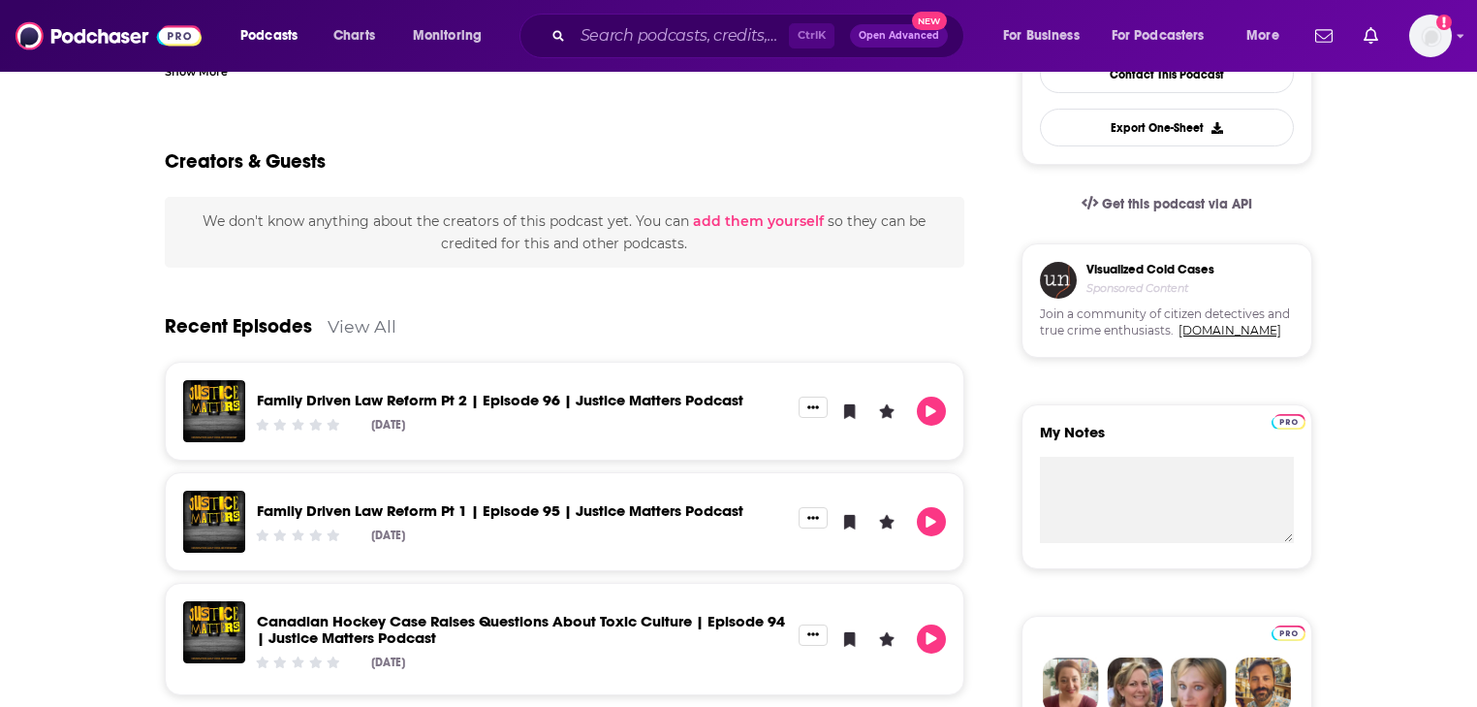
scroll to position [931, 0]
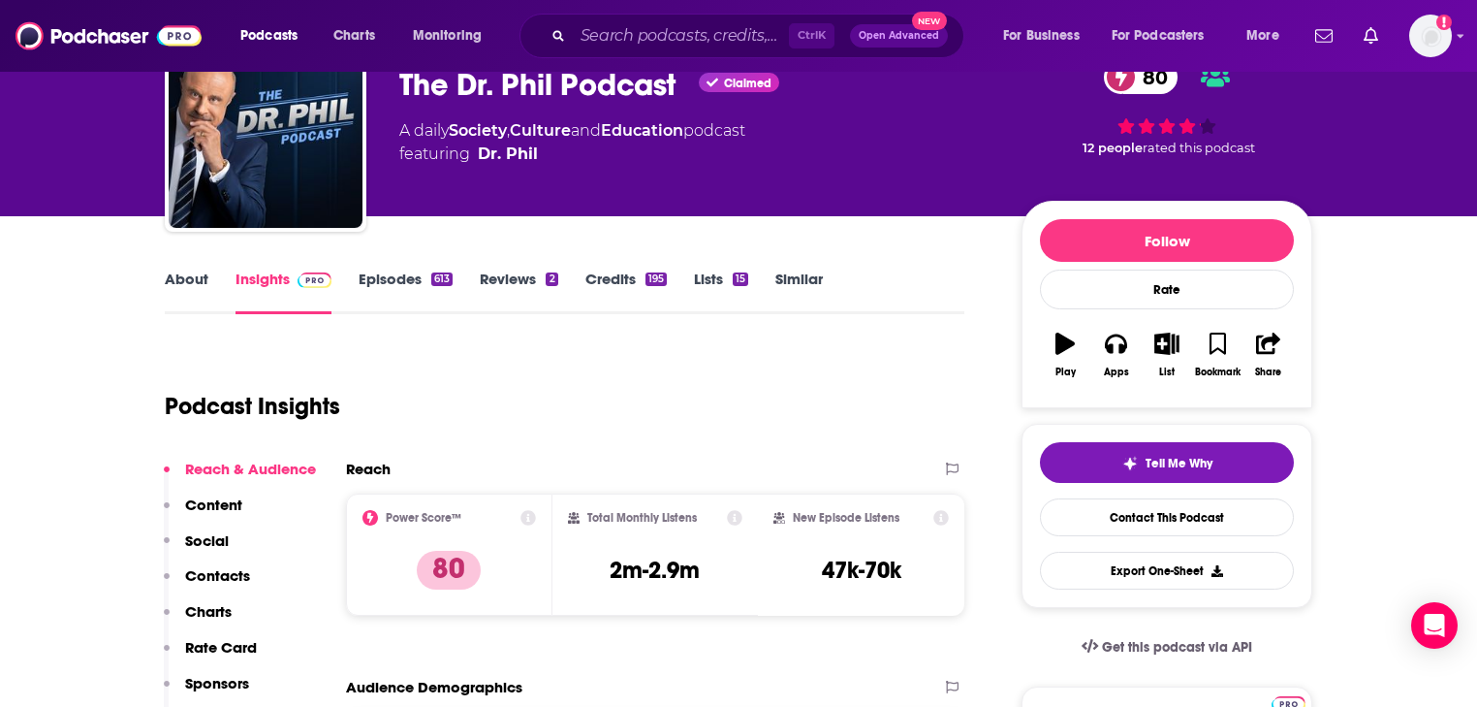
scroll to position [233, 0]
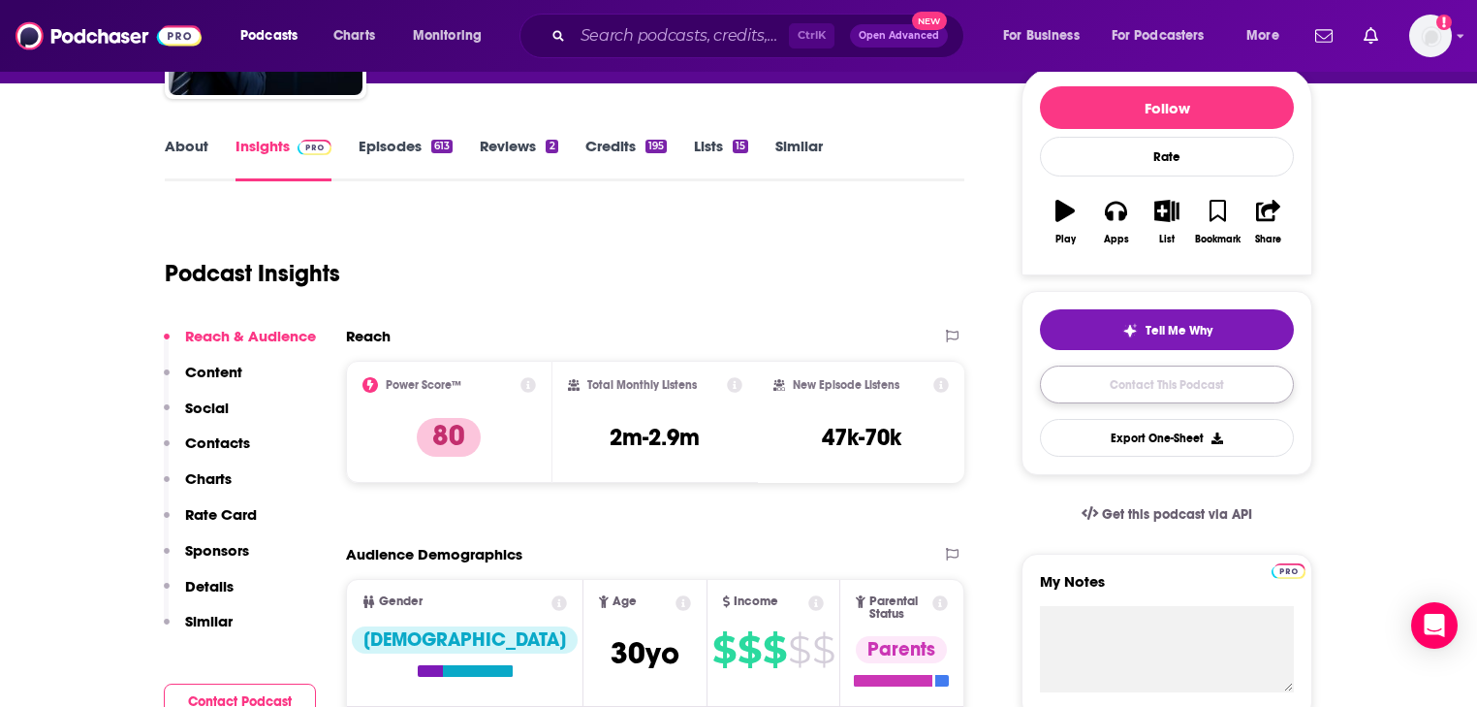
click at [1127, 389] on link "Contact This Podcast" at bounding box center [1167, 384] width 254 height 38
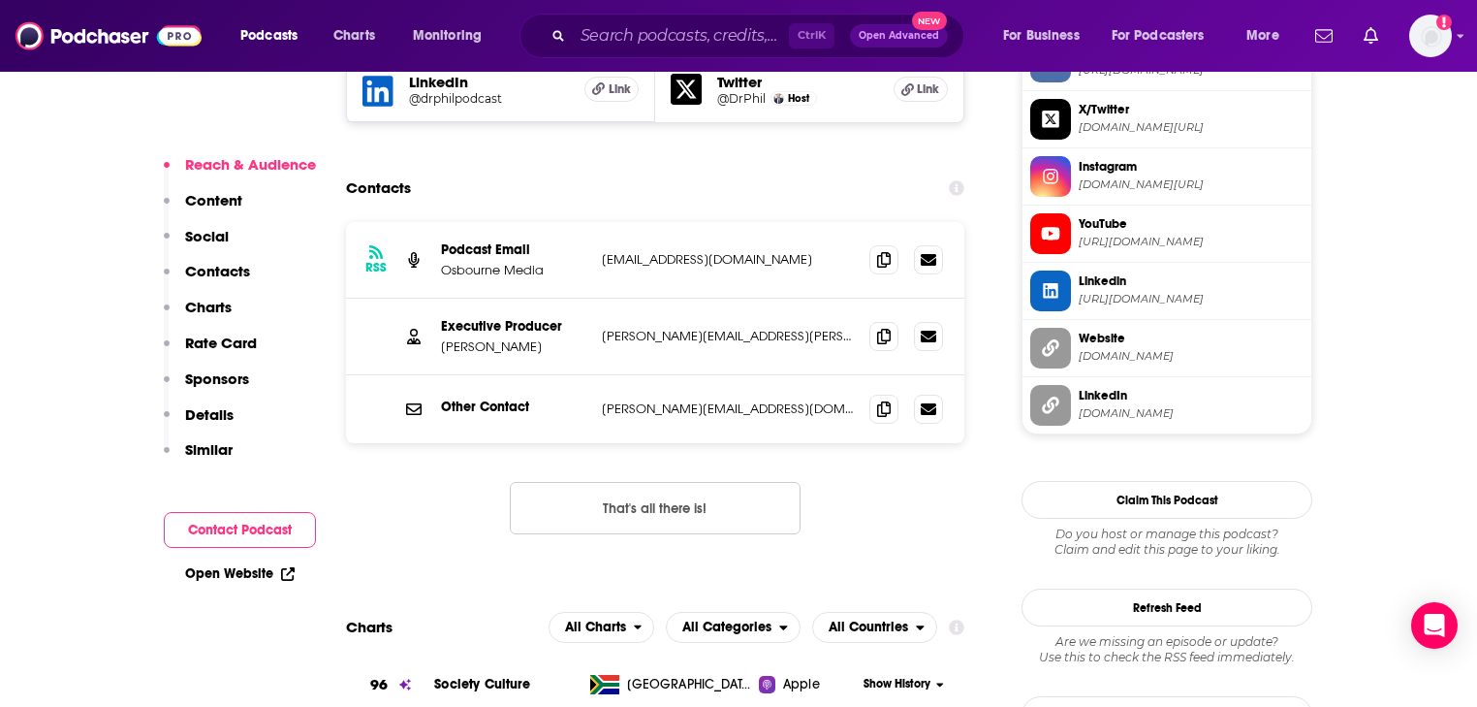
scroll to position [1877, 0]
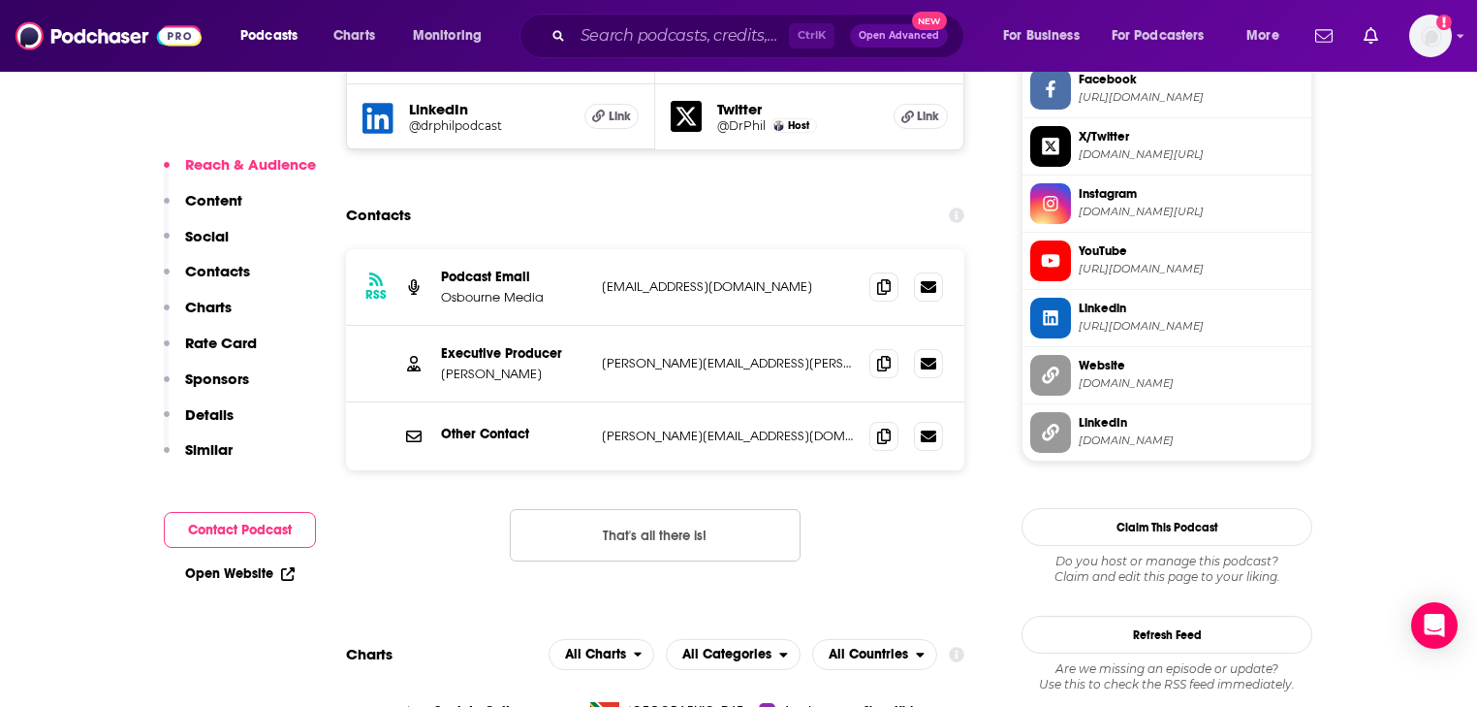
click at [710, 355] on p "[PERSON_NAME][EMAIL_ADDRESS][PERSON_NAME][DOMAIN_NAME]" at bounding box center [728, 363] width 252 height 16
copy div "[PERSON_NAME][EMAIL_ADDRESS][PERSON_NAME][DOMAIN_NAME] [PERSON_NAME][DOMAIN_NAM…"
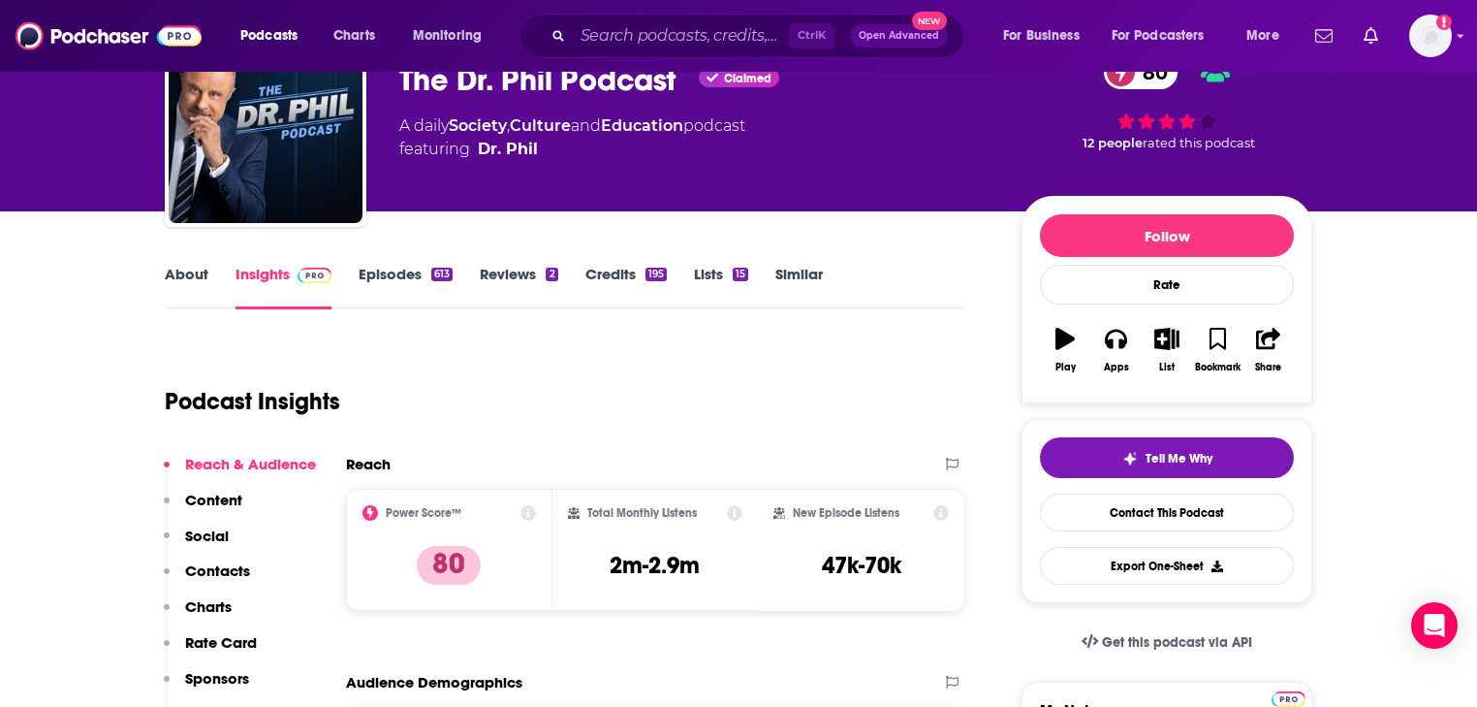
scroll to position [0, 0]
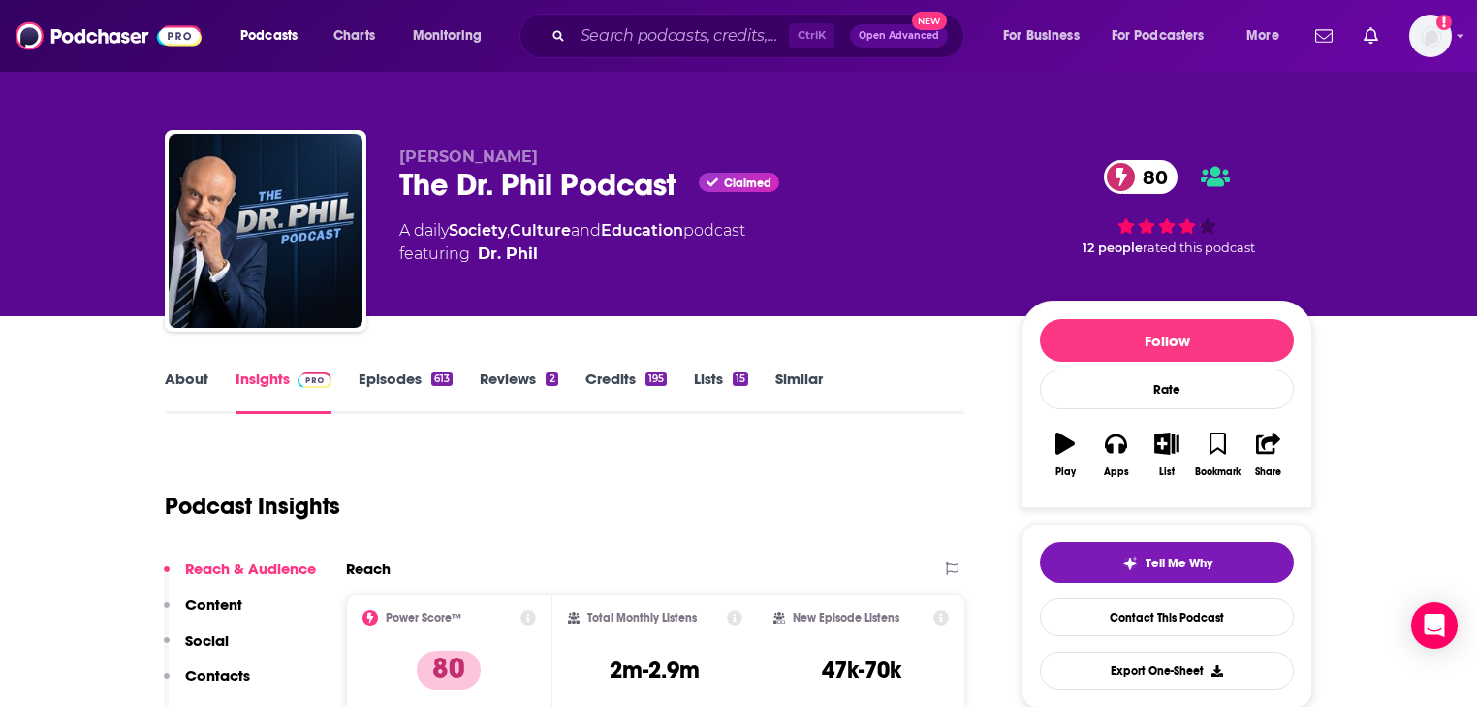
click at [205, 385] on link "About" at bounding box center [187, 391] width 44 height 45
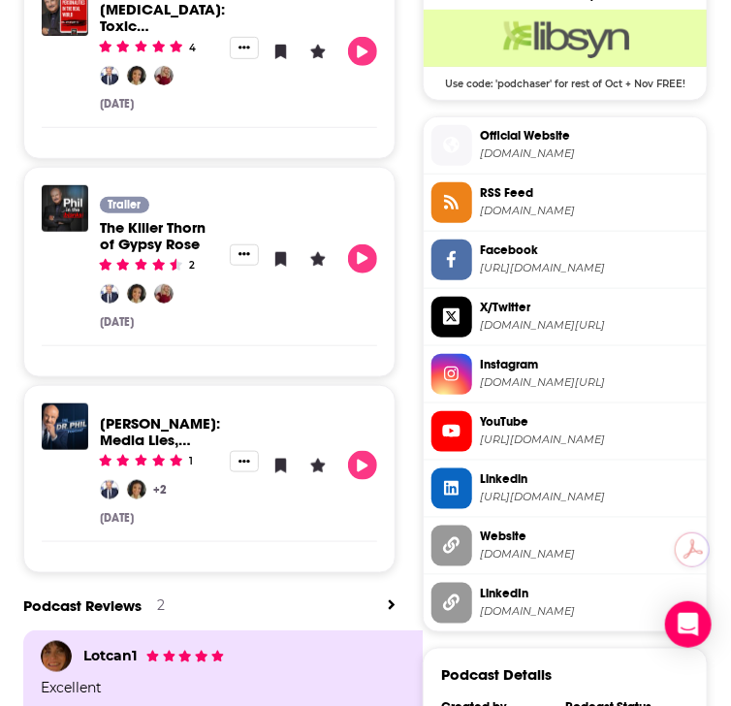
scroll to position [2093, 0]
